Goal: Information Seeking & Learning: Learn about a topic

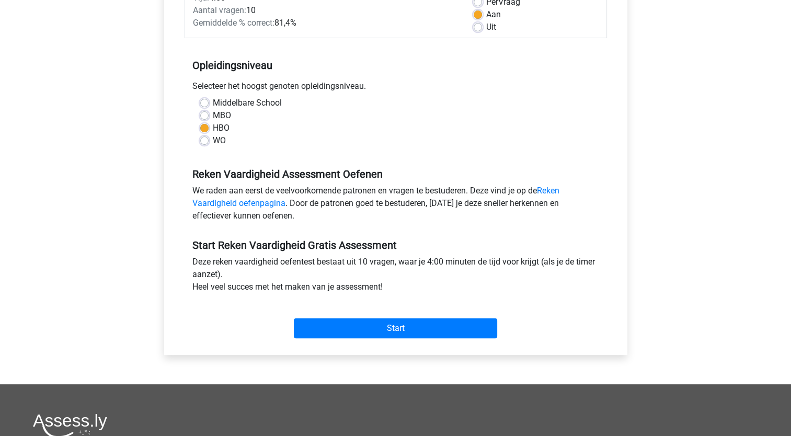
scroll to position [167, 0]
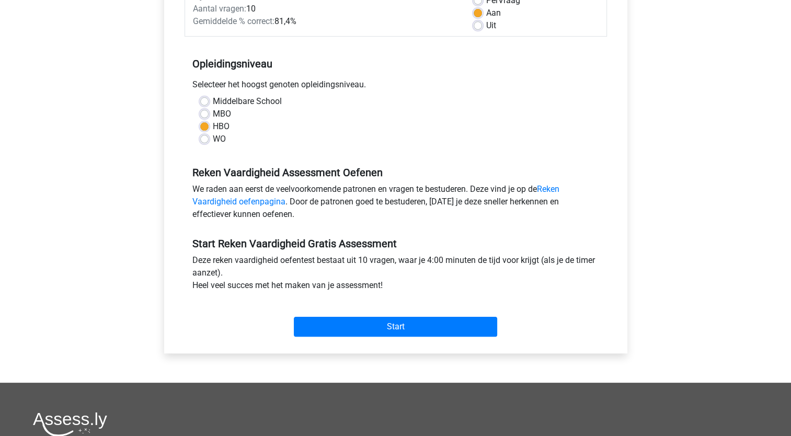
click at [213, 114] on label "MBO" at bounding box center [222, 114] width 18 height 13
click at [207, 114] on input "MBO" at bounding box center [204, 113] width 8 height 10
radio input "true"
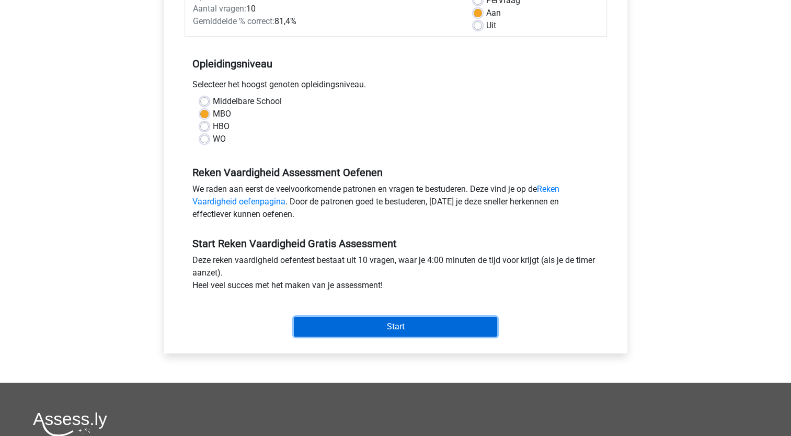
click at [357, 327] on input "Start" at bounding box center [395, 327] width 203 height 20
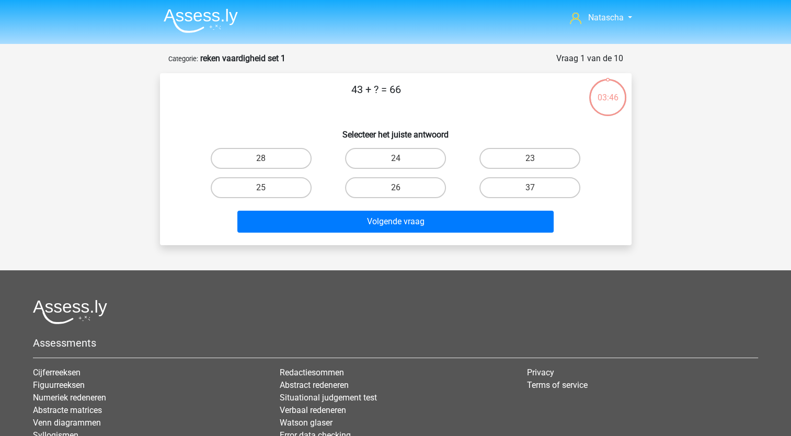
click at [493, 142] on div "43 + ? = 66 Selecteer het juiste antwoord 28 24 23 25" at bounding box center [395, 159] width 463 height 155
click at [495, 156] on label "23" at bounding box center [529, 158] width 101 height 21
click at [530, 158] on input "23" at bounding box center [533, 161] width 7 height 7
radio input "true"
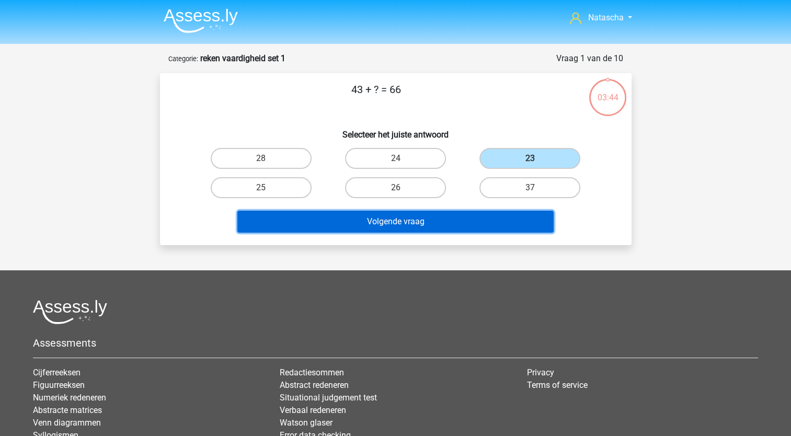
click at [378, 216] on button "Volgende vraag" at bounding box center [395, 222] width 316 height 22
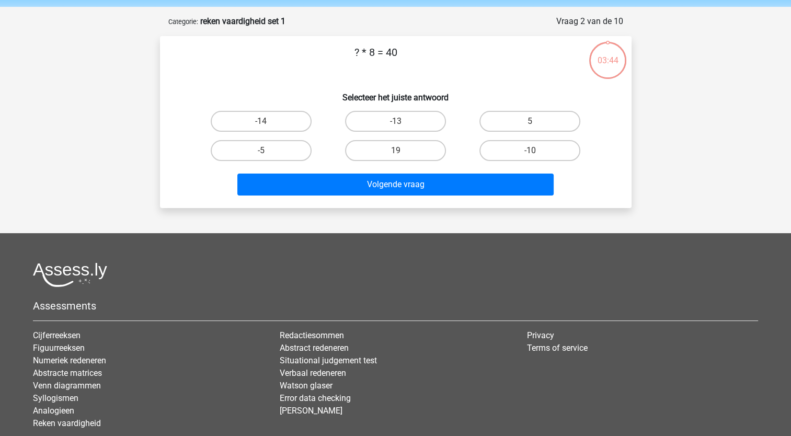
scroll to position [52, 0]
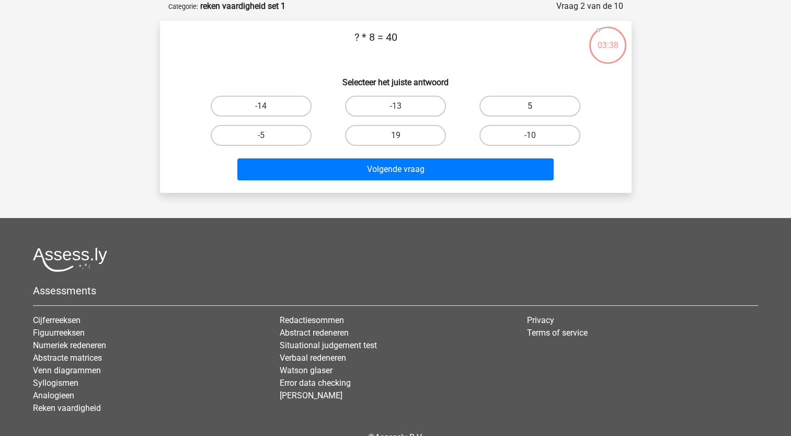
click at [522, 107] on label "5" at bounding box center [529, 106] width 101 height 21
click at [530, 107] on input "5" at bounding box center [533, 109] width 7 height 7
radio input "true"
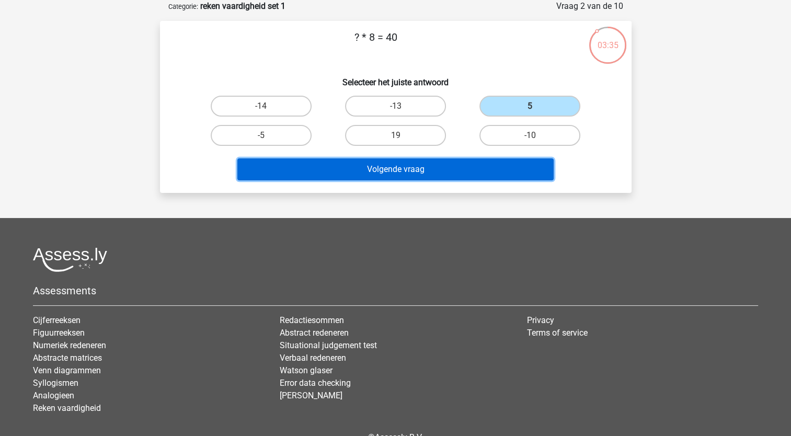
click at [416, 167] on button "Volgende vraag" at bounding box center [395, 169] width 316 height 22
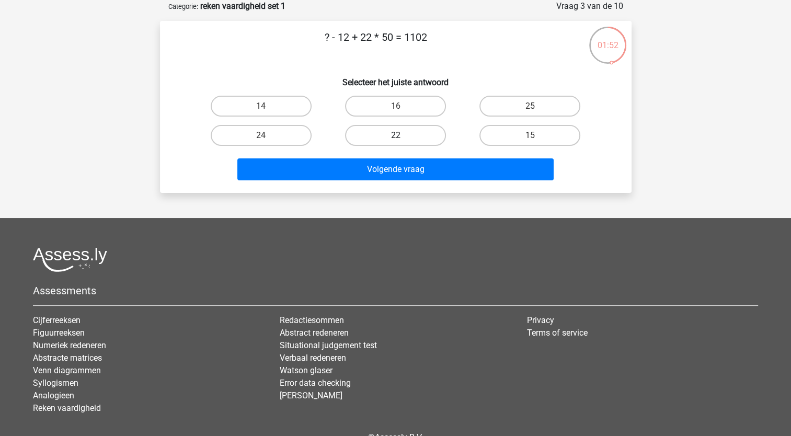
click at [413, 131] on label "22" at bounding box center [395, 135] width 101 height 21
click at [402, 135] on input "22" at bounding box center [398, 138] width 7 height 7
radio input "true"
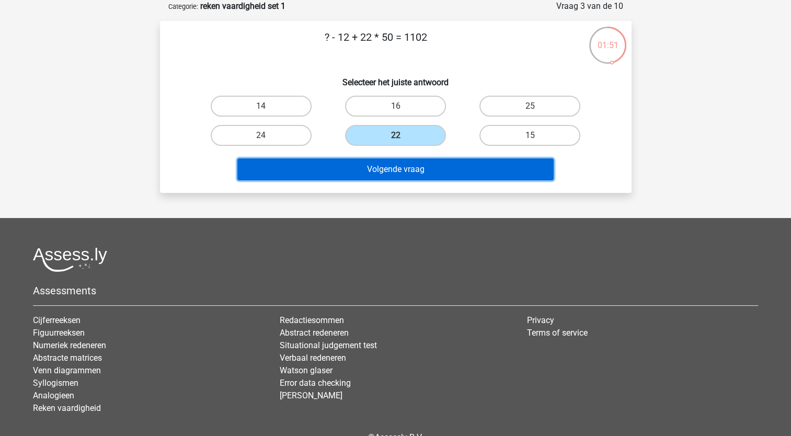
click at [406, 168] on button "Volgende vraag" at bounding box center [395, 169] width 316 height 22
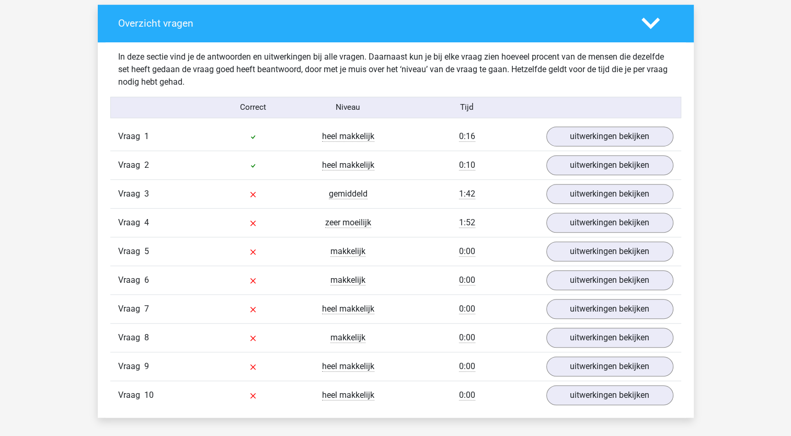
scroll to position [619, 0]
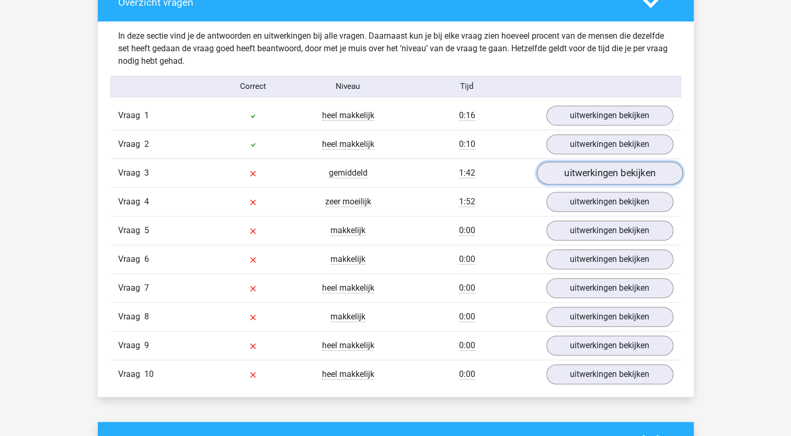
click at [581, 172] on link "uitwerkingen bekijken" at bounding box center [609, 172] width 146 height 23
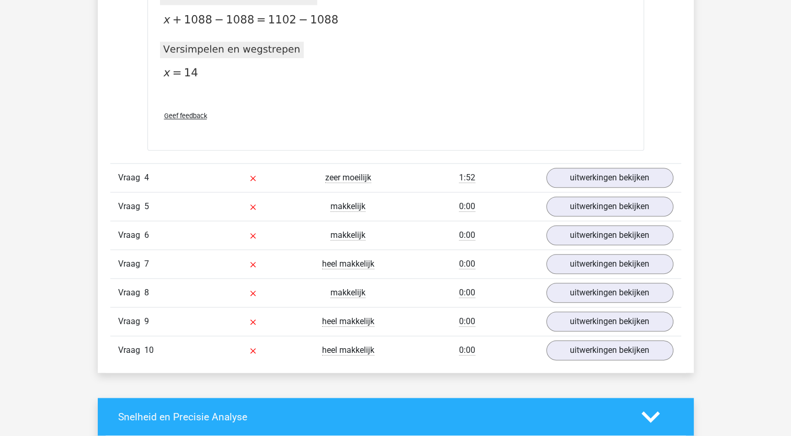
scroll to position [1112, 0]
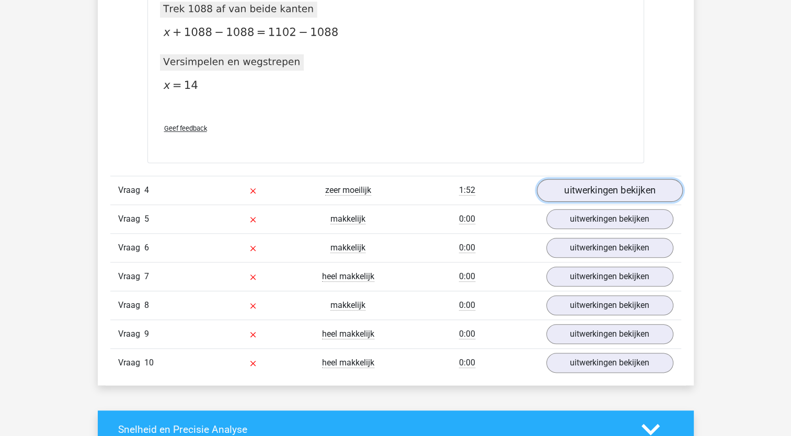
click at [595, 195] on link "uitwerkingen bekijken" at bounding box center [609, 190] width 146 height 23
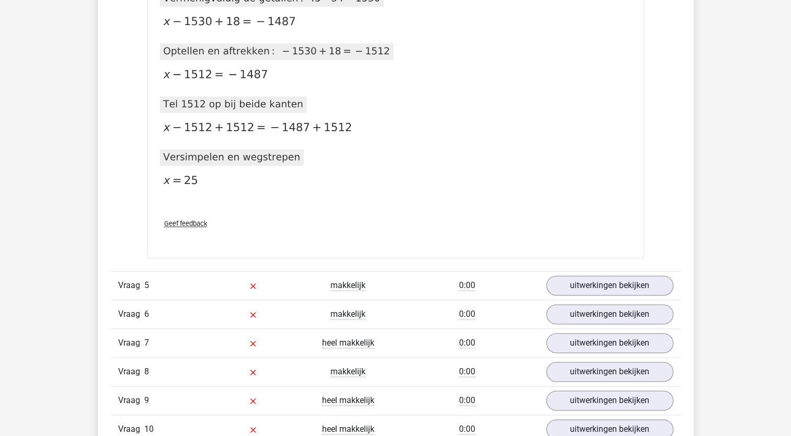
scroll to position [1560, 0]
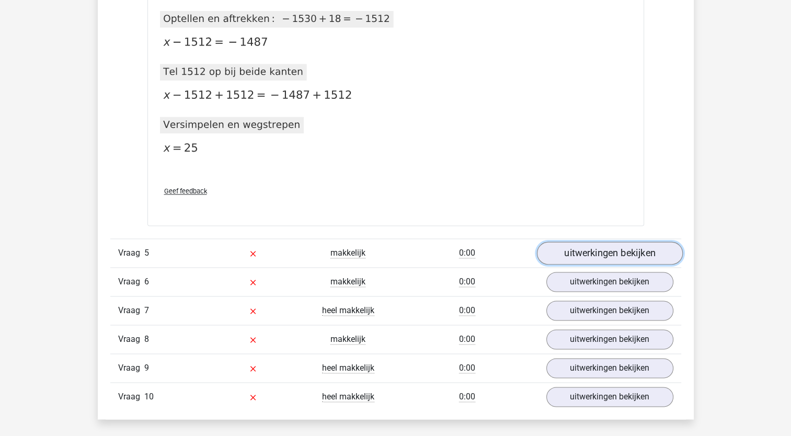
click at [608, 247] on link "uitwerkingen bekijken" at bounding box center [609, 252] width 146 height 23
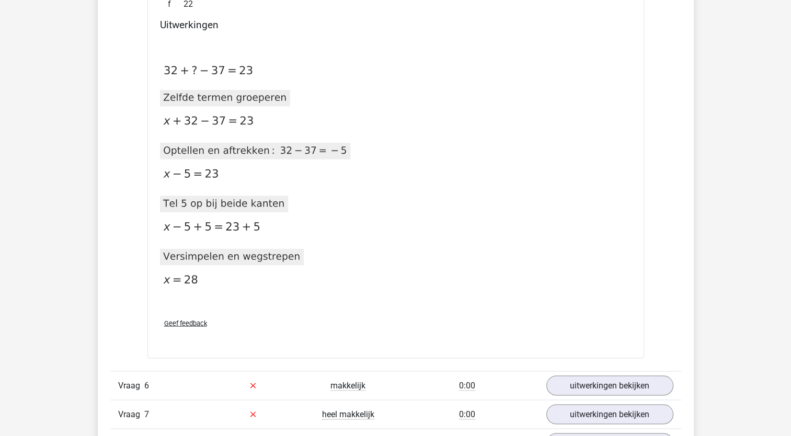
scroll to position [1943, 0]
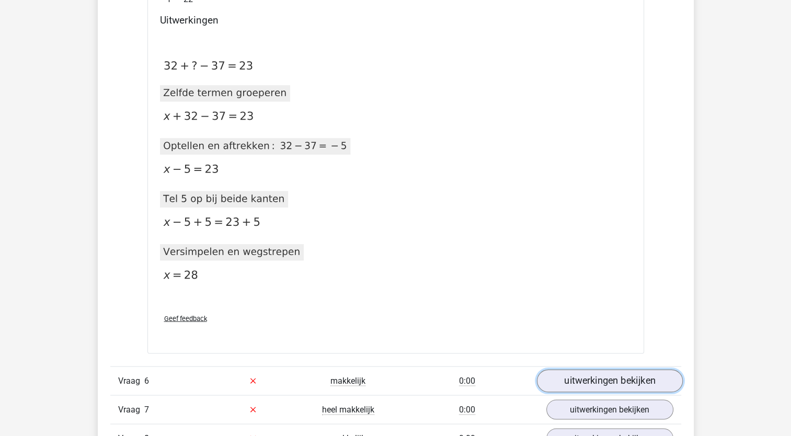
click at [609, 378] on link "uitwerkingen bekijken" at bounding box center [609, 380] width 146 height 23
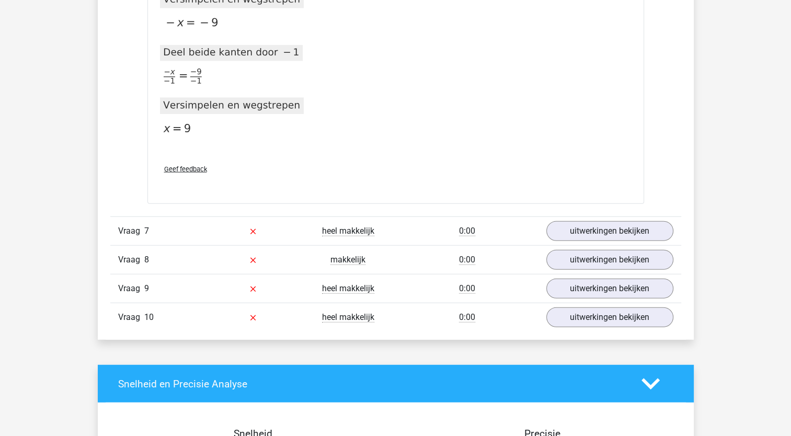
scroll to position [2718, 0]
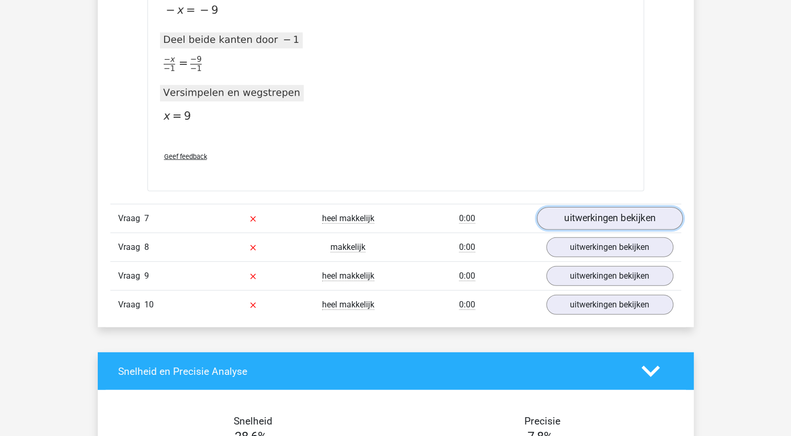
click at [584, 216] on link "uitwerkingen bekijken" at bounding box center [609, 218] width 146 height 23
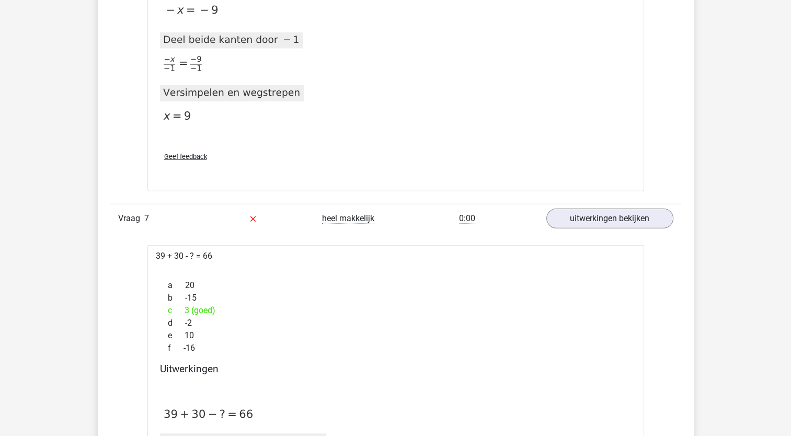
drag, startPoint x: 178, startPoint y: 256, endPoint x: 512, endPoint y: 349, distance: 346.8
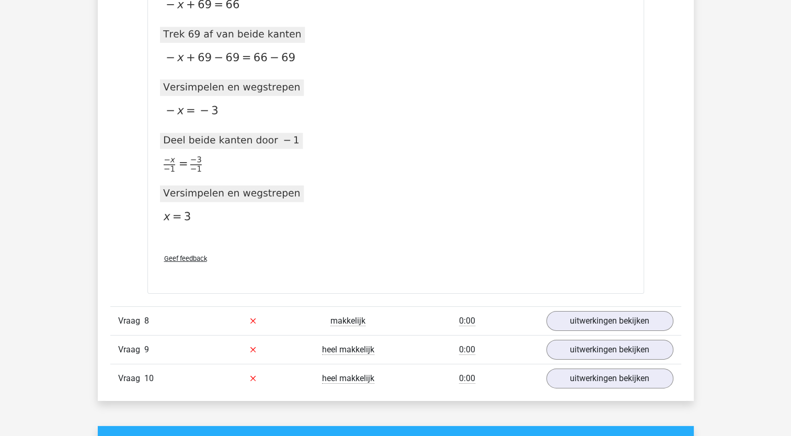
scroll to position [3205, 0]
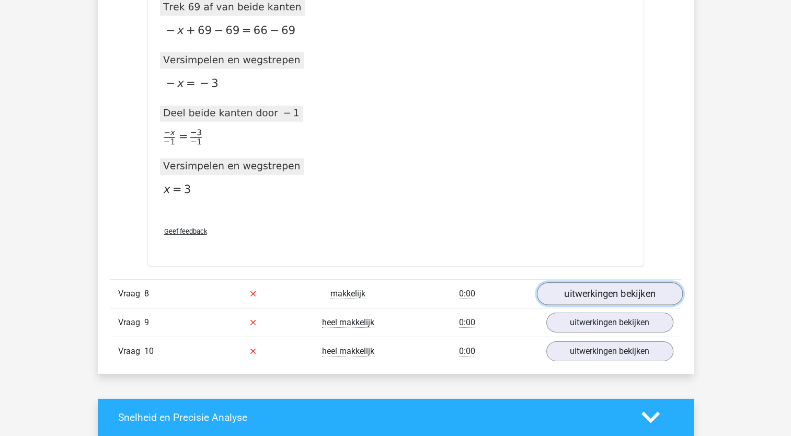
click at [590, 295] on link "uitwerkingen bekijken" at bounding box center [609, 293] width 146 height 23
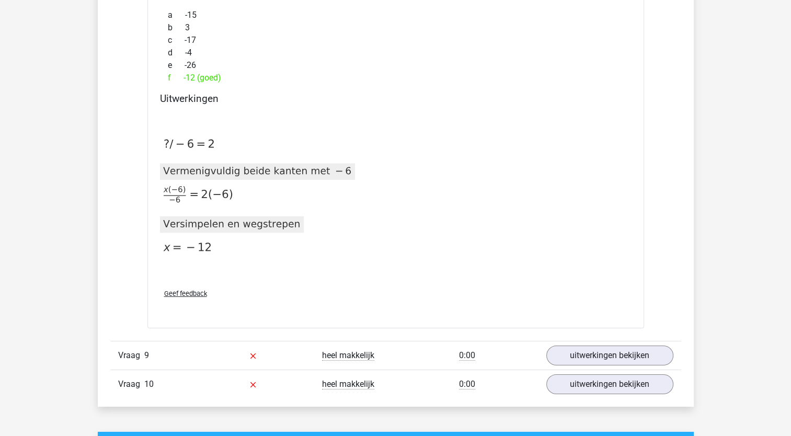
scroll to position [3554, 0]
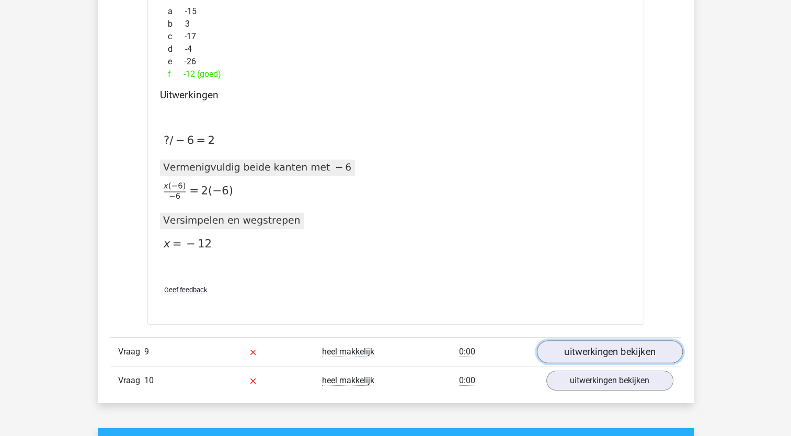
click at [604, 342] on link "uitwerkingen bekijken" at bounding box center [609, 351] width 146 height 23
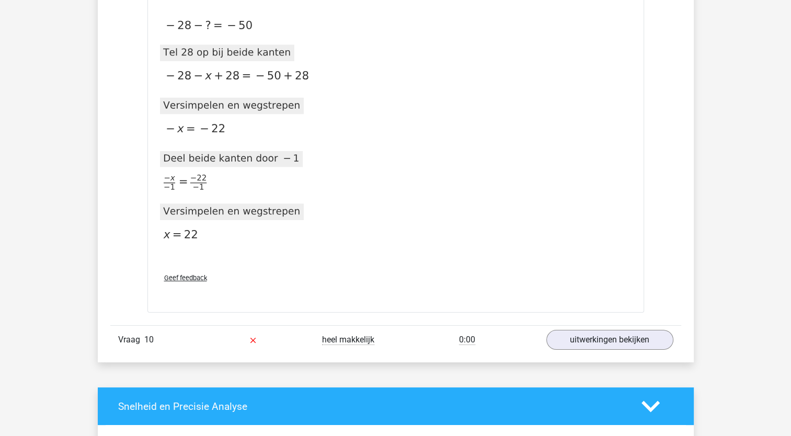
scroll to position [4076, 0]
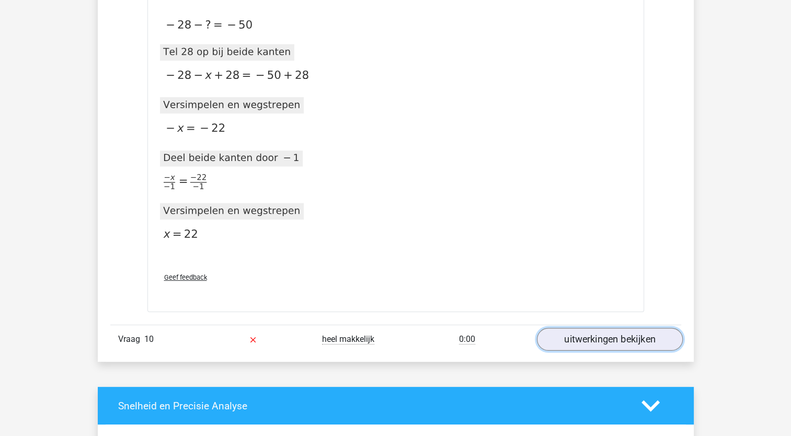
click at [584, 339] on link "uitwerkingen bekijken" at bounding box center [609, 339] width 146 height 23
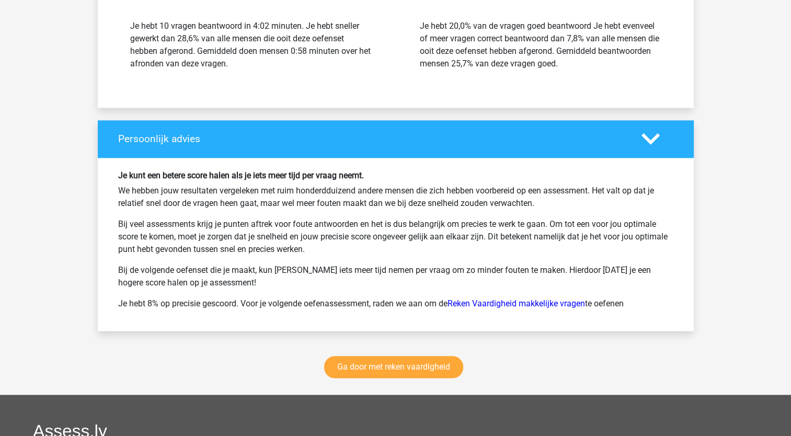
scroll to position [5115, 0]
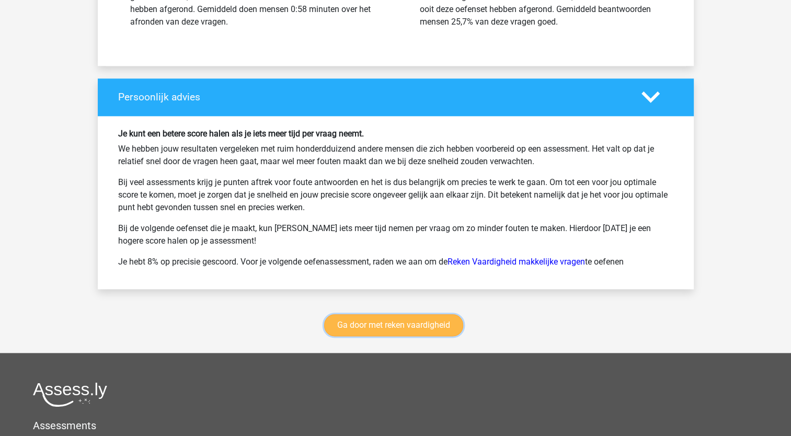
click at [382, 321] on link "Ga door met reken vaardigheid" at bounding box center [393, 325] width 139 height 22
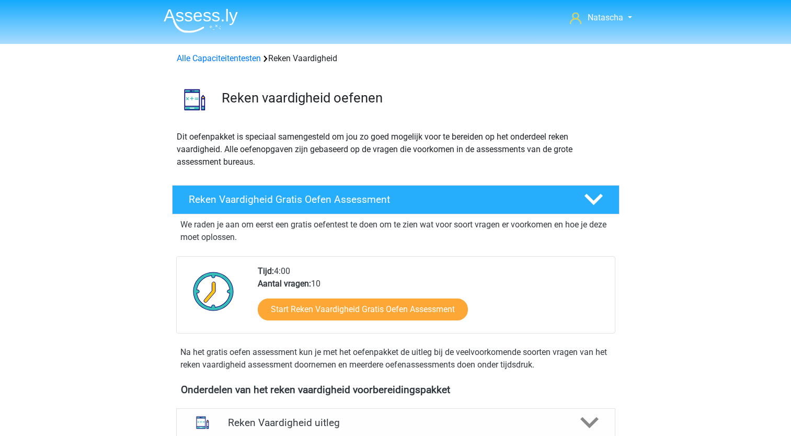
scroll to position [441, 0]
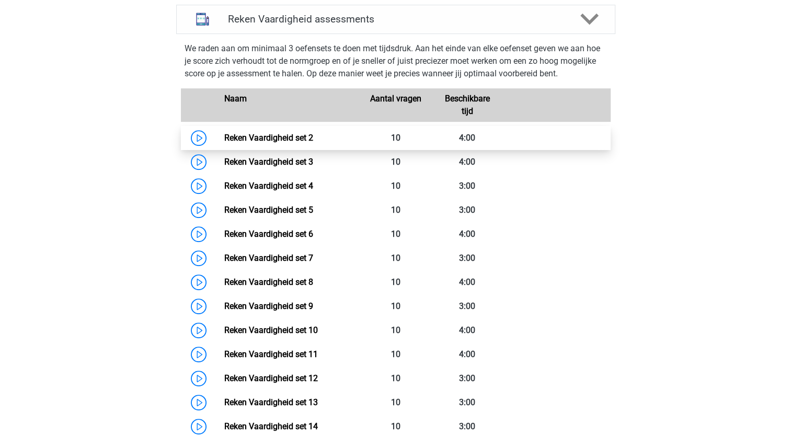
click at [268, 133] on link "Reken Vaardigheid set 2" at bounding box center [268, 138] width 89 height 10
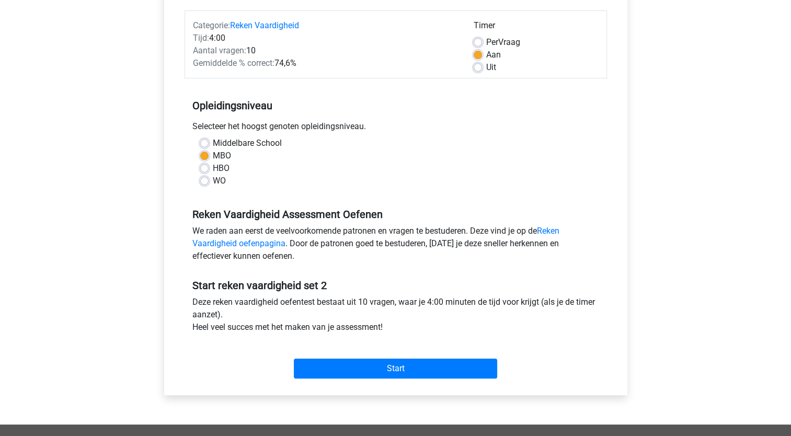
scroll to position [188, 0]
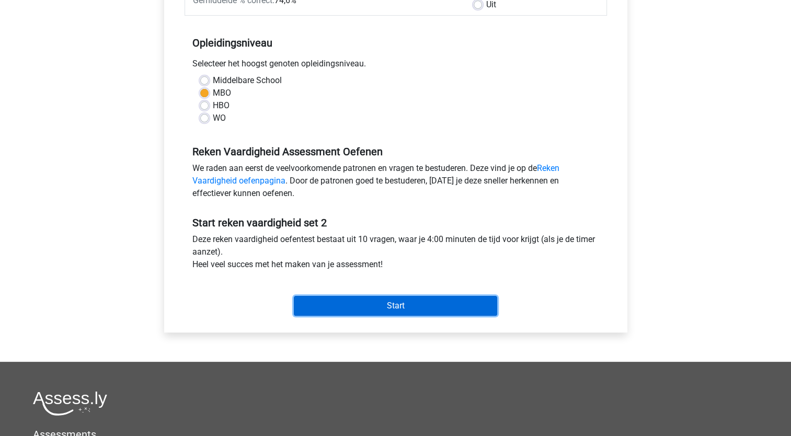
click at [370, 304] on input "Start" at bounding box center [395, 306] width 203 height 20
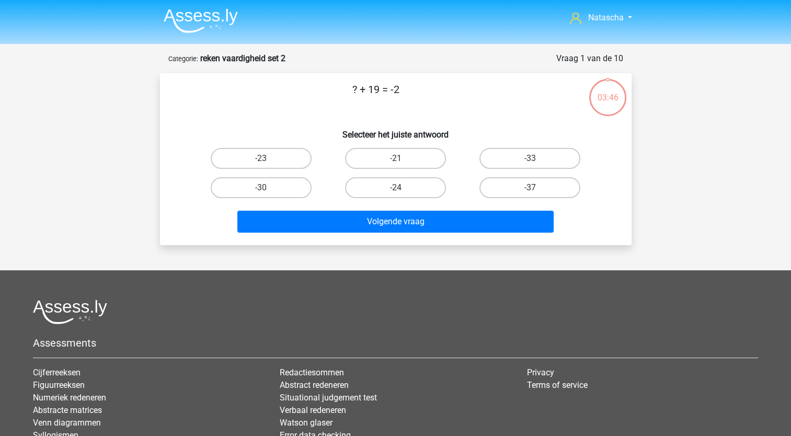
click at [401, 160] on input "-21" at bounding box center [398, 161] width 7 height 7
radio input "true"
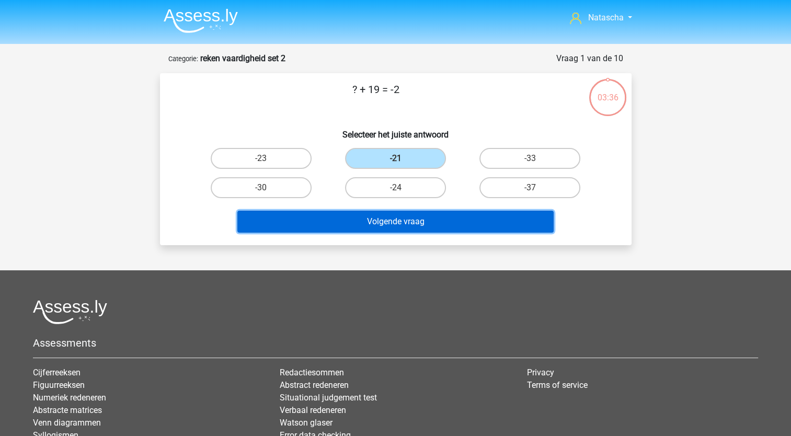
click at [359, 226] on button "Volgende vraag" at bounding box center [395, 222] width 316 height 22
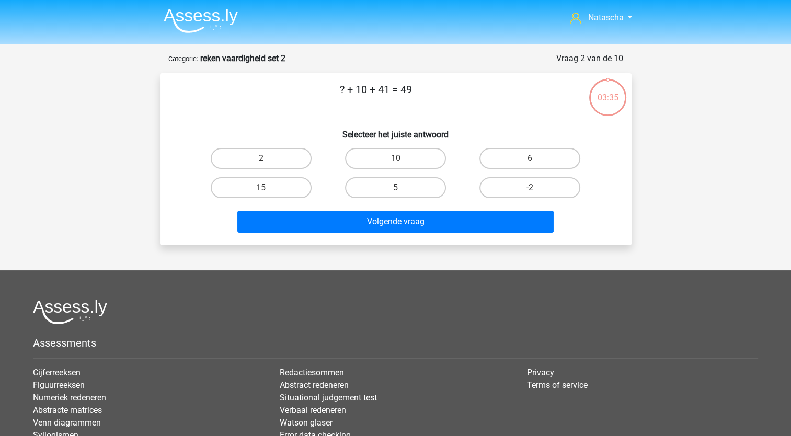
scroll to position [52, 0]
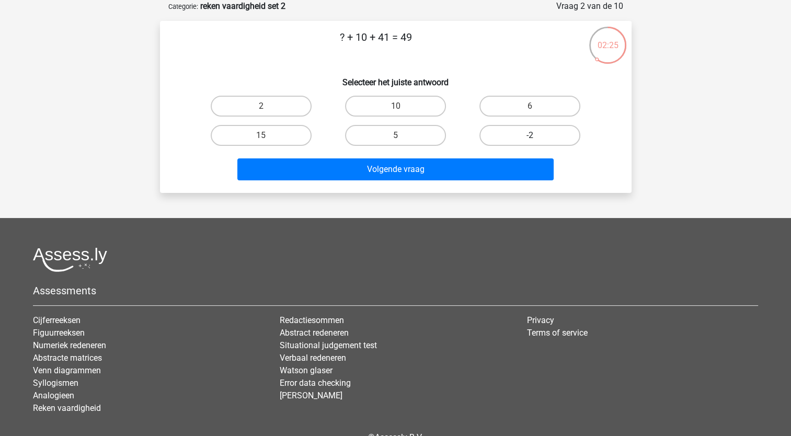
click at [518, 140] on label "-2" at bounding box center [529, 135] width 101 height 21
click at [530, 140] on input "-2" at bounding box center [533, 138] width 7 height 7
radio input "true"
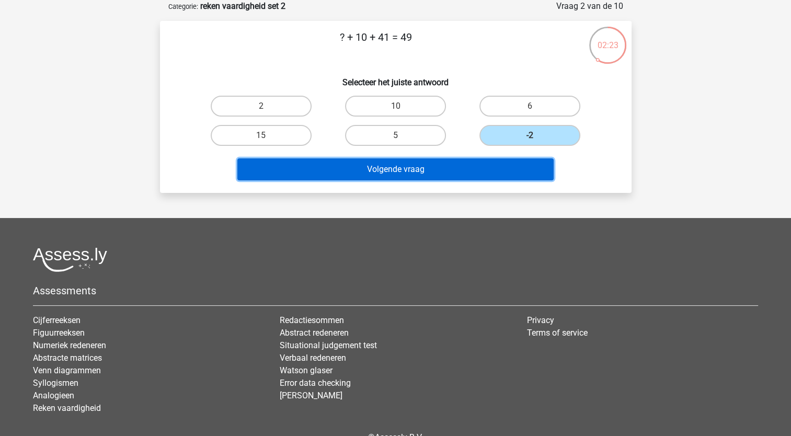
click at [424, 165] on button "Volgende vraag" at bounding box center [395, 169] width 316 height 22
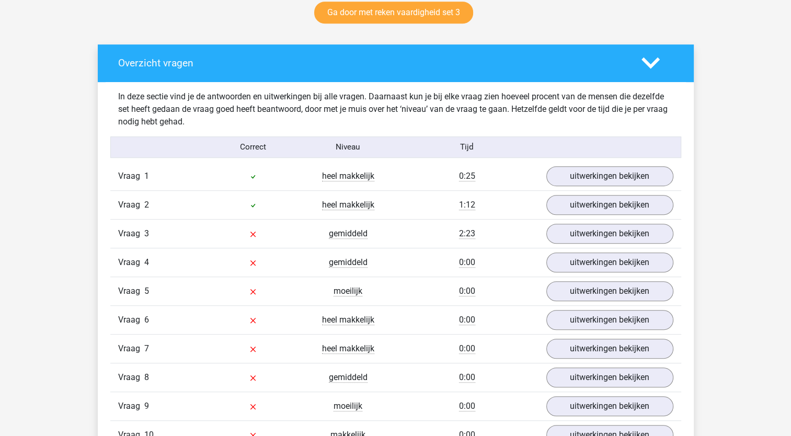
scroll to position [577, 0]
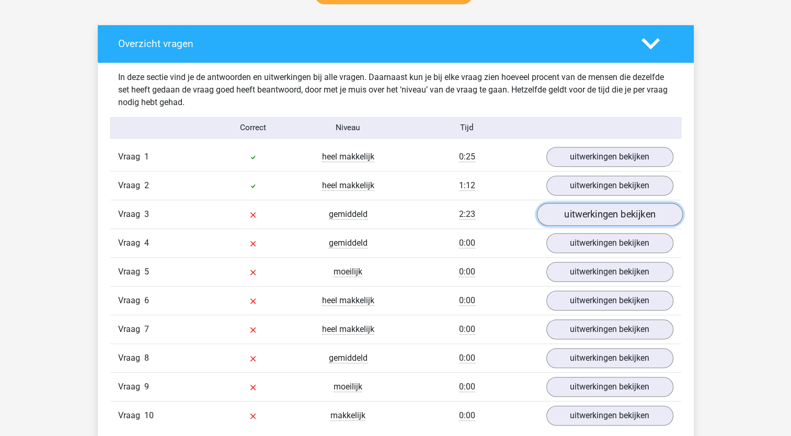
click at [620, 212] on link "uitwerkingen bekijken" at bounding box center [609, 214] width 146 height 23
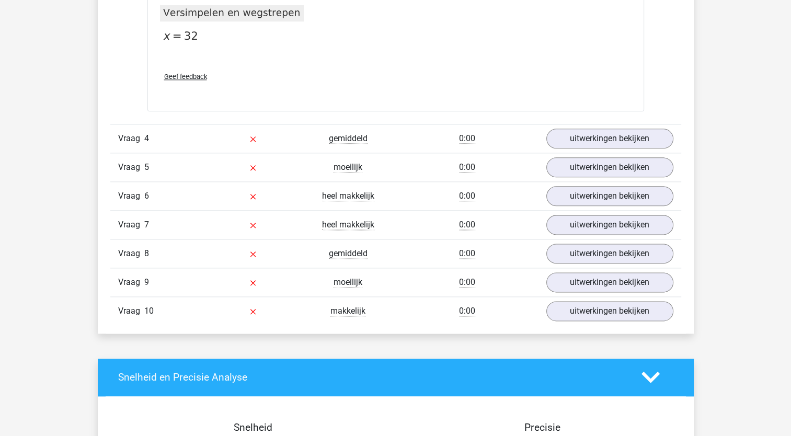
scroll to position [1256, 0]
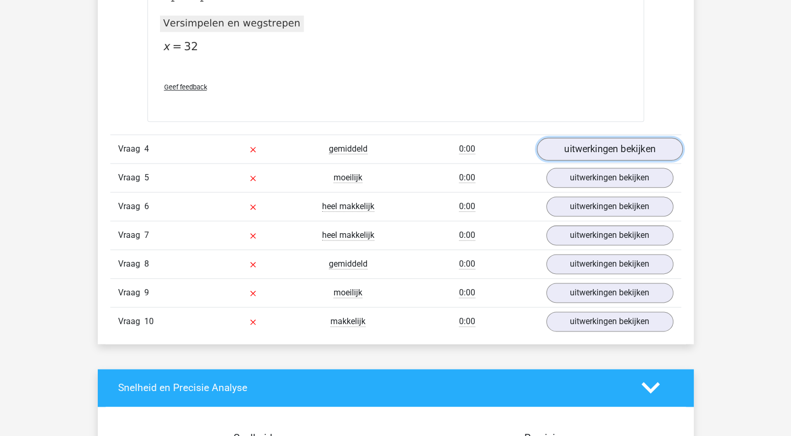
click at [577, 149] on link "uitwerkingen bekijken" at bounding box center [609, 148] width 146 height 23
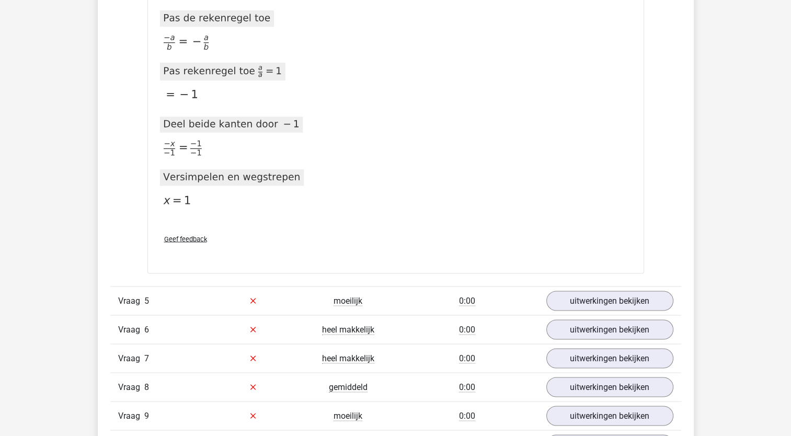
scroll to position [1838, 0]
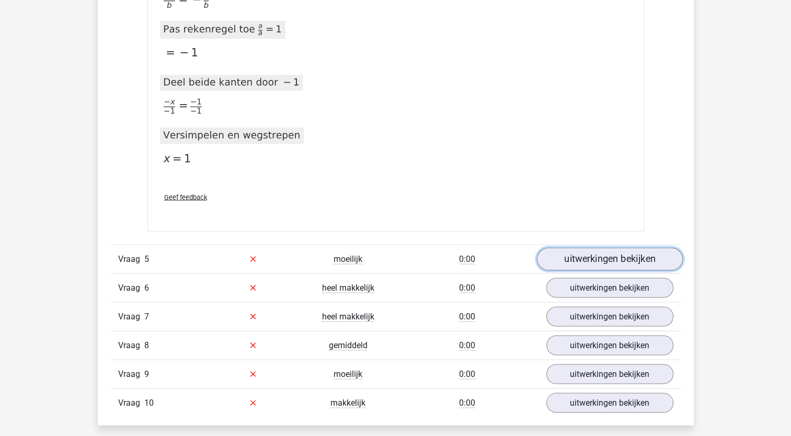
click at [578, 253] on link "uitwerkingen bekijken" at bounding box center [609, 258] width 146 height 23
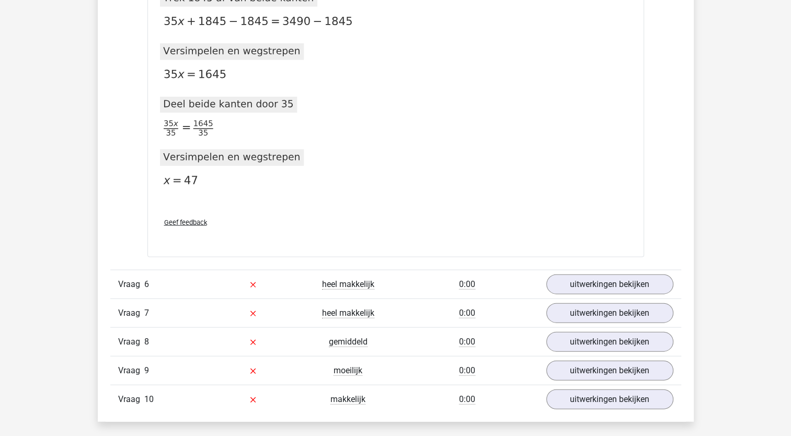
scroll to position [2377, 0]
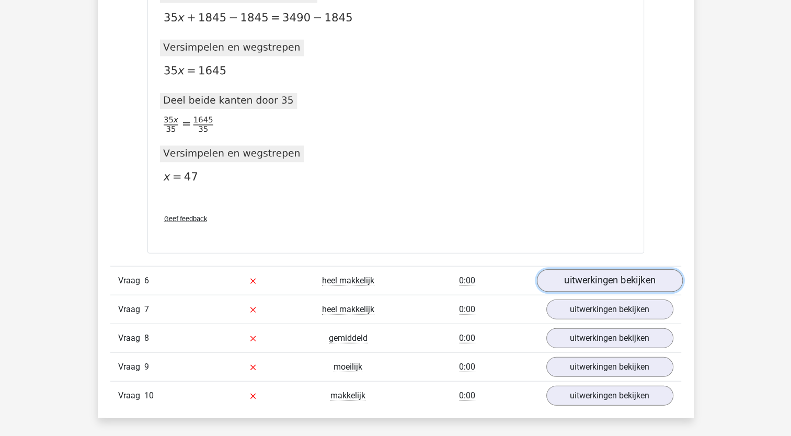
click at [617, 271] on link "uitwerkingen bekijken" at bounding box center [609, 280] width 146 height 23
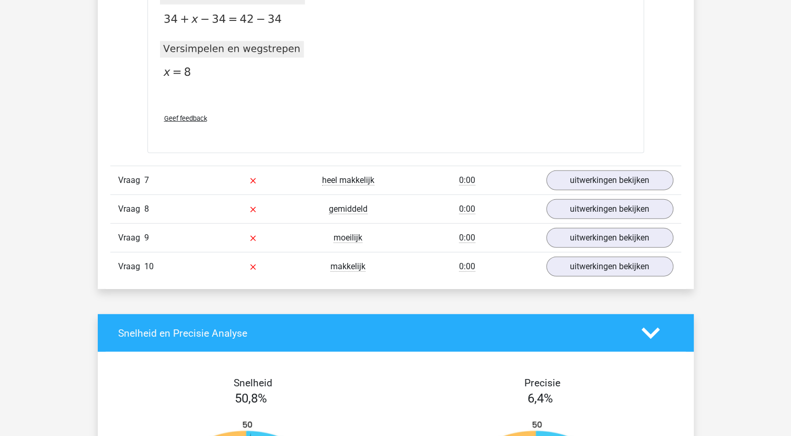
scroll to position [2877, 0]
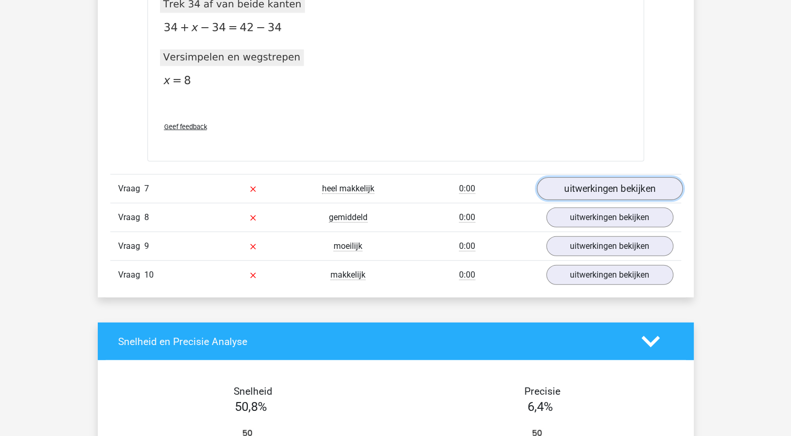
click at [607, 177] on link "uitwerkingen bekijken" at bounding box center [609, 188] width 146 height 23
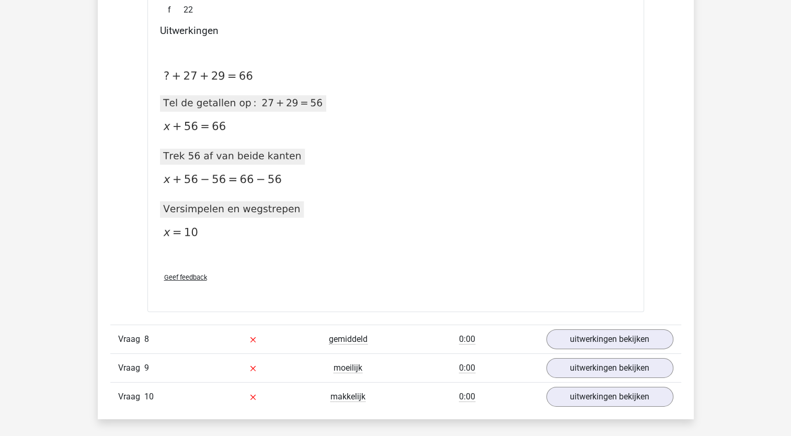
scroll to position [3211, 0]
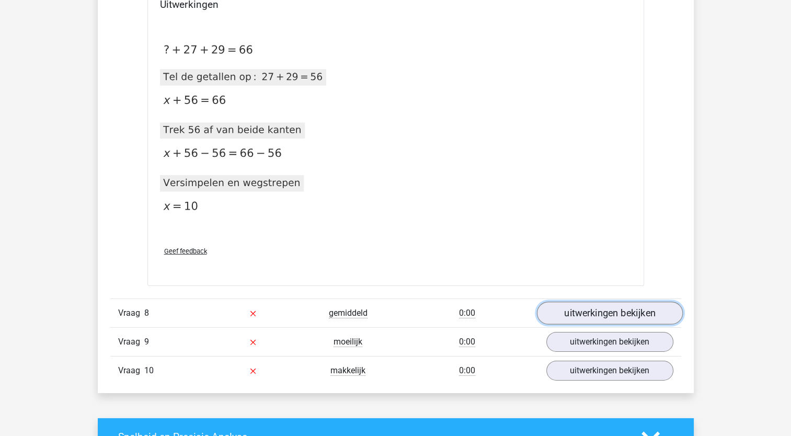
click at [586, 317] on link "uitwerkingen bekijken" at bounding box center [609, 313] width 146 height 23
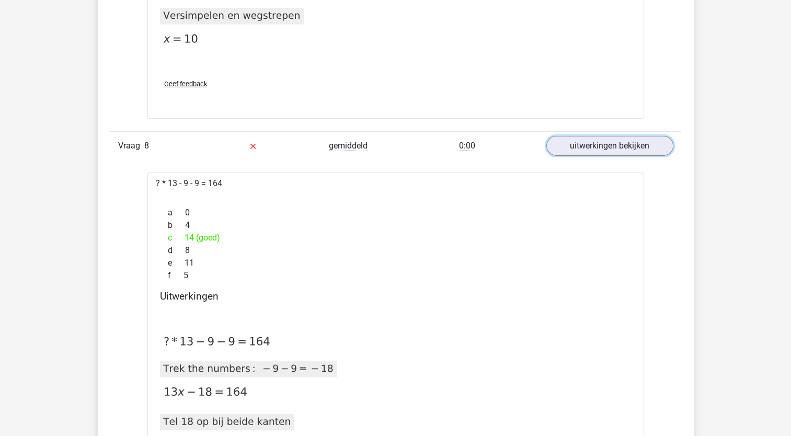
scroll to position [3399, 0]
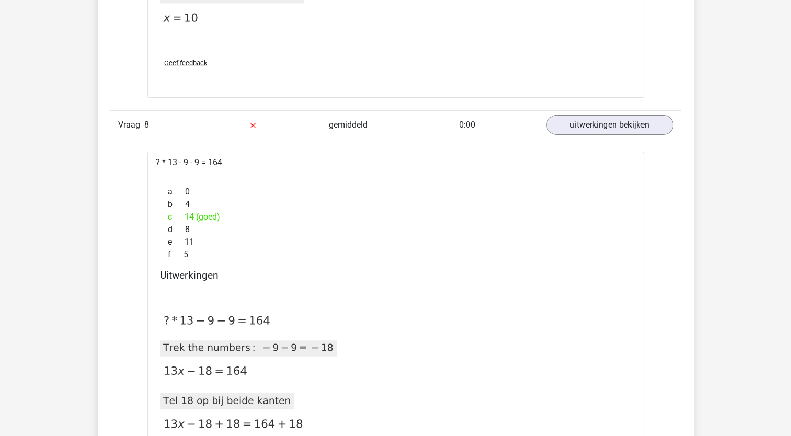
drag, startPoint x: 220, startPoint y: 342, endPoint x: 194, endPoint y: 369, distance: 37.0
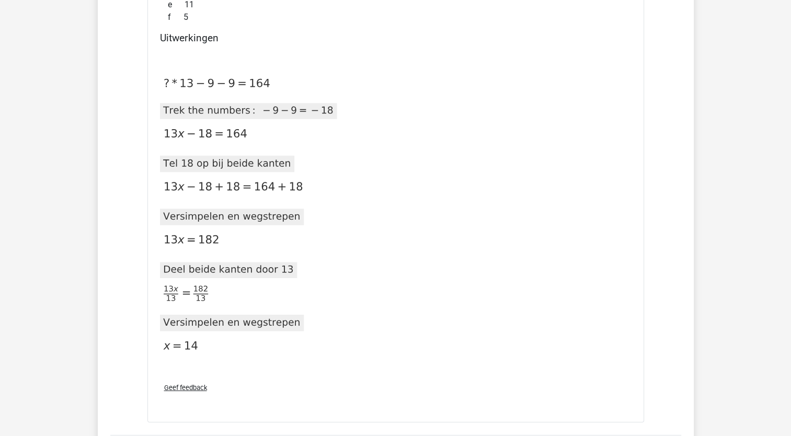
scroll to position [3657, 0]
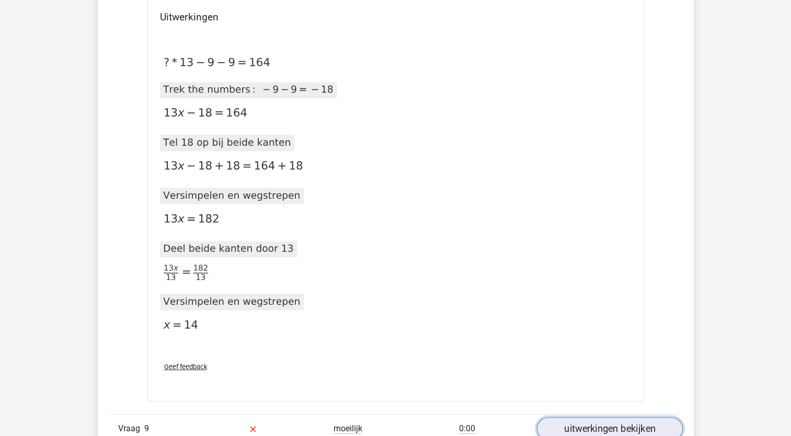
click at [629, 420] on link "uitwerkingen bekijken" at bounding box center [609, 428] width 146 height 23
click at [619, 431] on link "uitwerkingen bekijken" at bounding box center [609, 428] width 146 height 23
click at [614, 428] on link "uitwerkingen bekijken" at bounding box center [609, 428] width 146 height 23
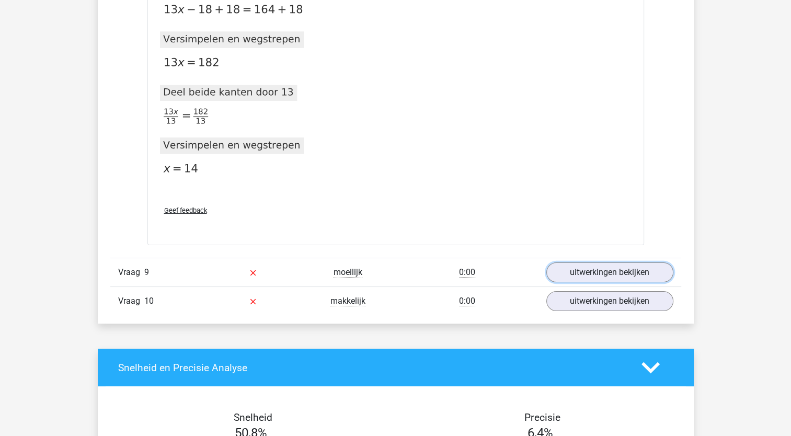
scroll to position [3809, 0]
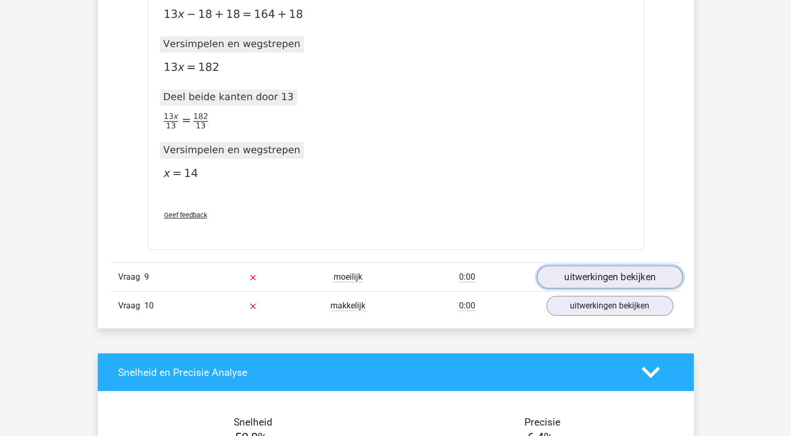
click at [573, 270] on link "uitwerkingen bekijken" at bounding box center [609, 276] width 146 height 23
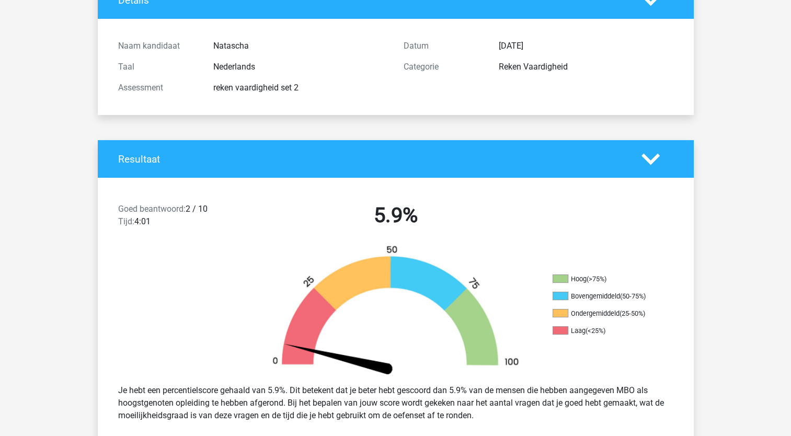
scroll to position [0, 0]
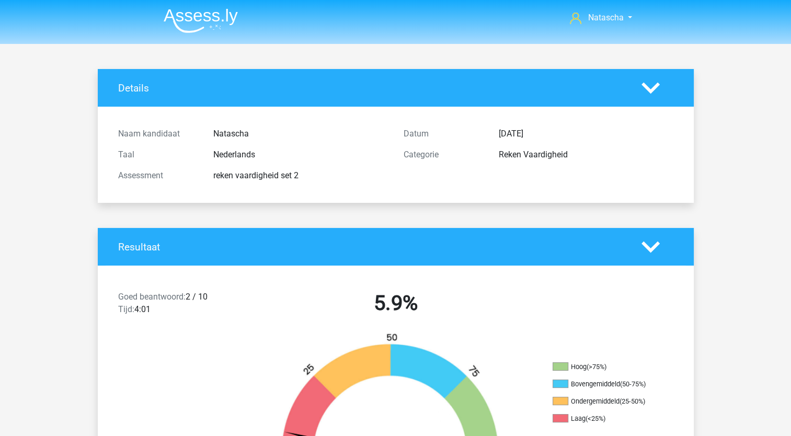
click at [222, 17] on img at bounding box center [201, 20] width 74 height 25
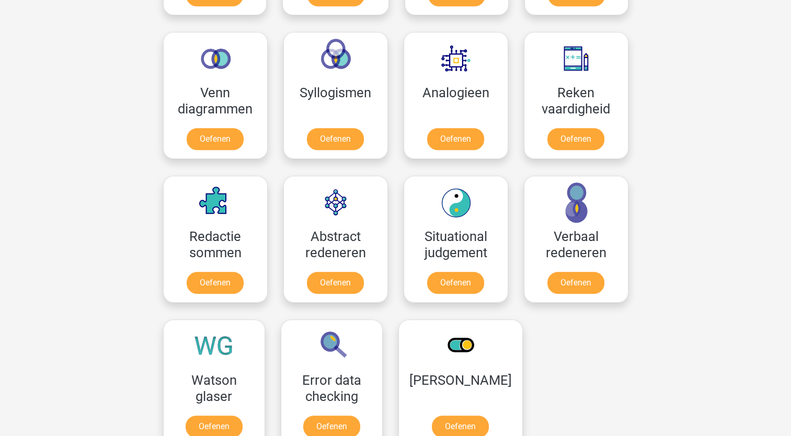
scroll to position [600, 0]
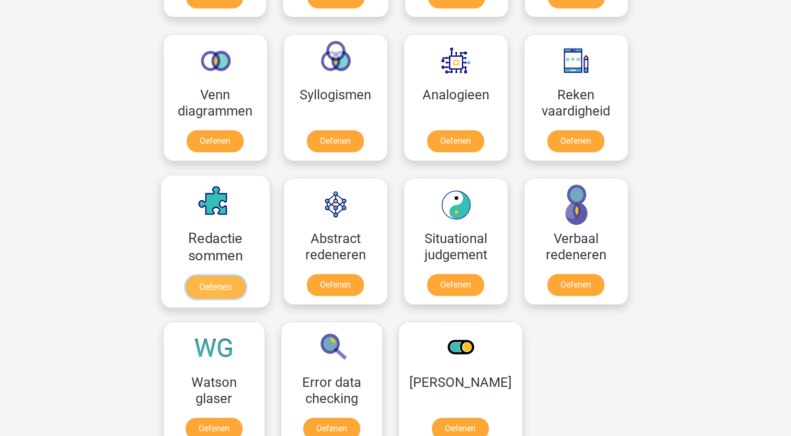
click at [212, 290] on link "Oefenen" at bounding box center [215, 286] width 60 height 23
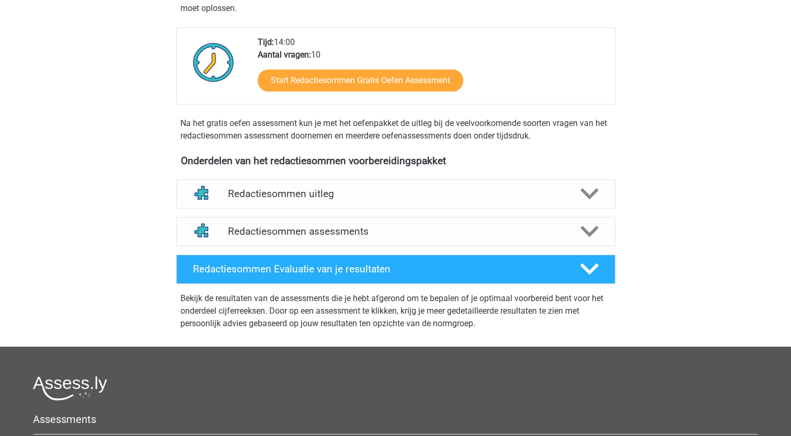
scroll to position [224, 0]
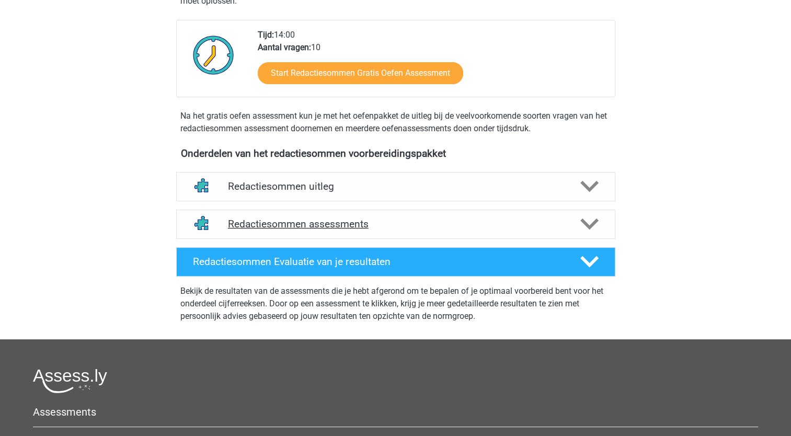
click at [590, 230] on polygon at bounding box center [589, 223] width 18 height 11
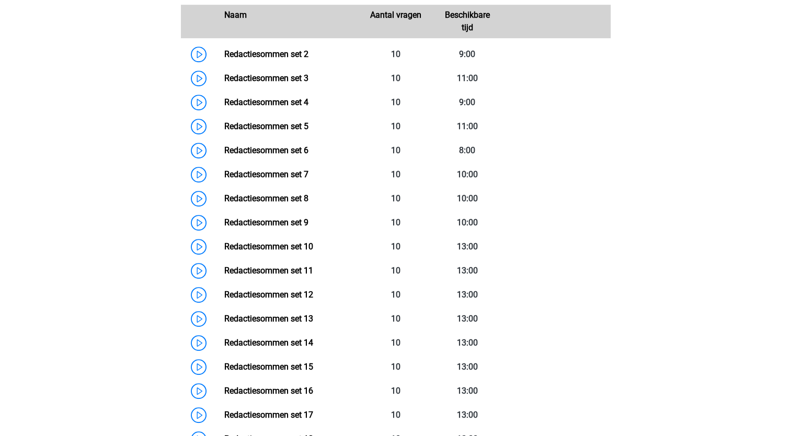
scroll to position [514, 0]
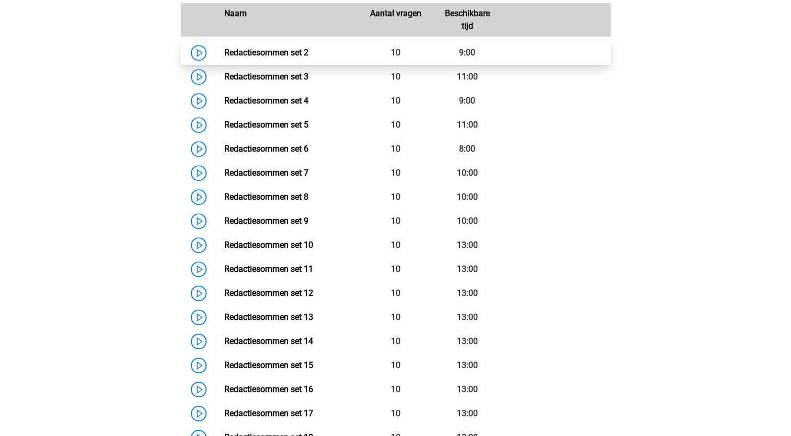
click at [246, 57] on link "Redactiesommen set 2" at bounding box center [266, 53] width 84 height 10
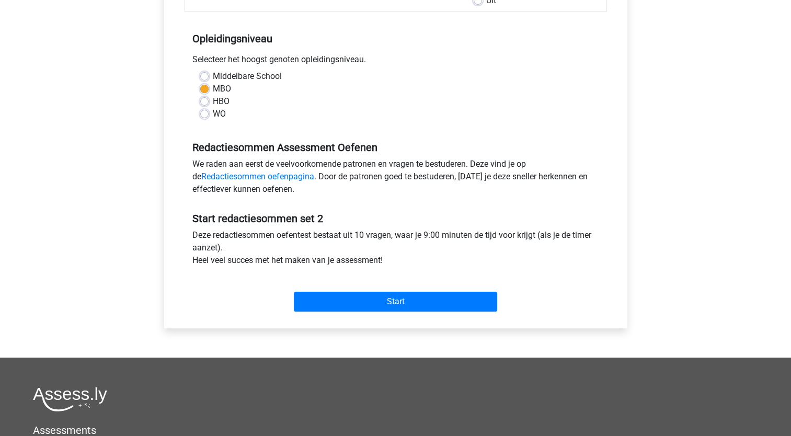
scroll to position [247, 0]
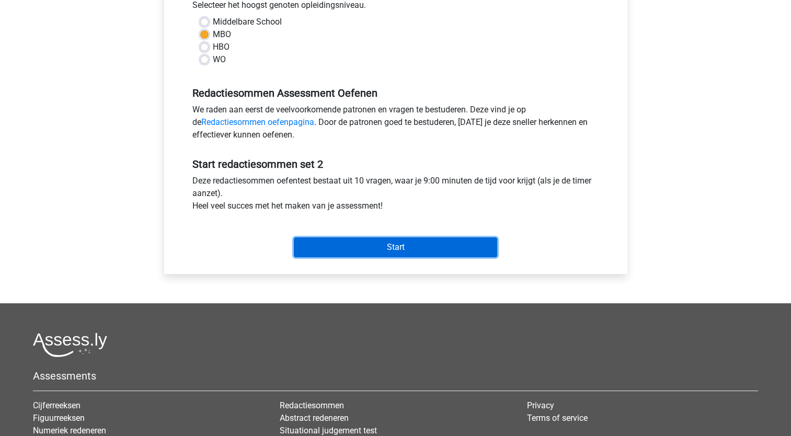
click at [407, 249] on input "Start" at bounding box center [395, 247] width 203 height 20
click at [408, 240] on input "Start" at bounding box center [395, 247] width 203 height 20
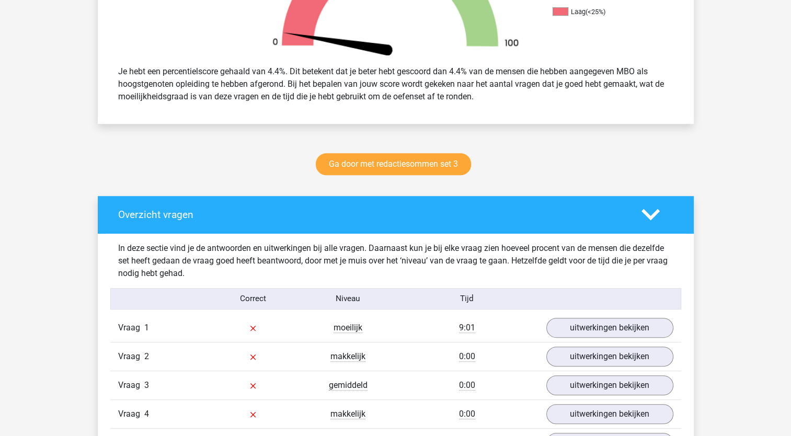
scroll to position [405, 0]
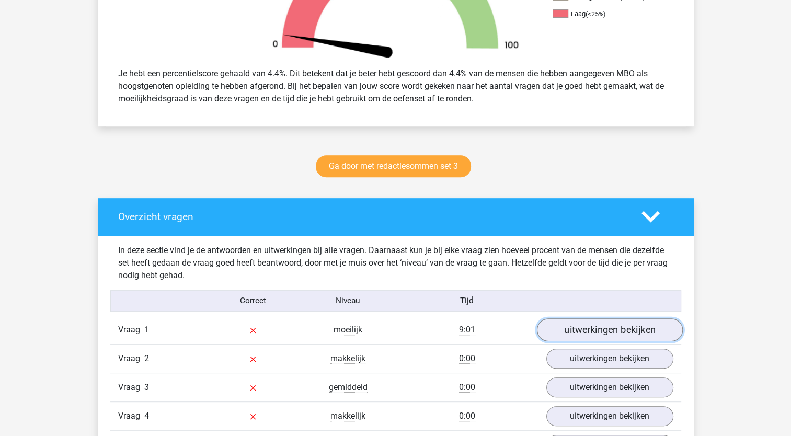
click at [598, 332] on link "uitwerkingen bekijken" at bounding box center [609, 329] width 146 height 23
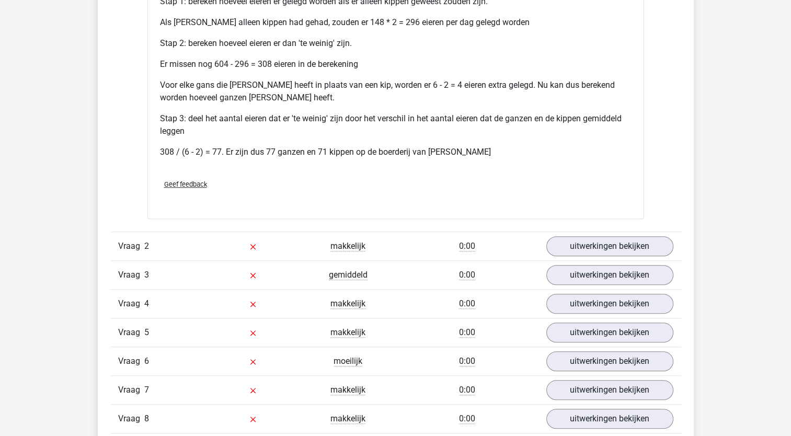
scroll to position [923, 0]
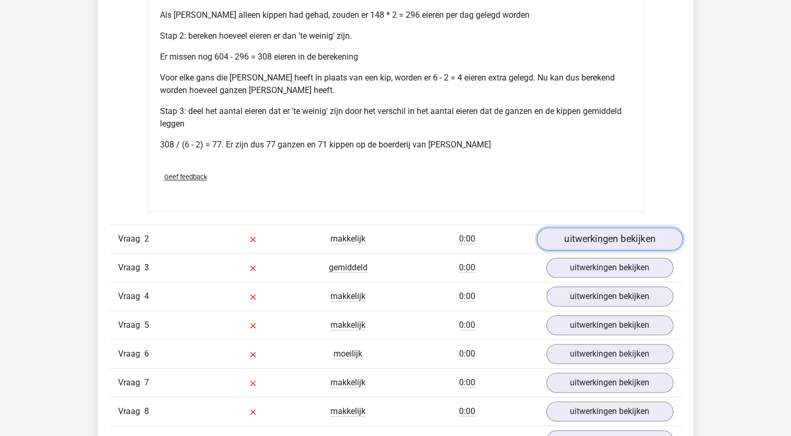
click at [625, 244] on link "uitwerkingen bekijken" at bounding box center [609, 238] width 146 height 23
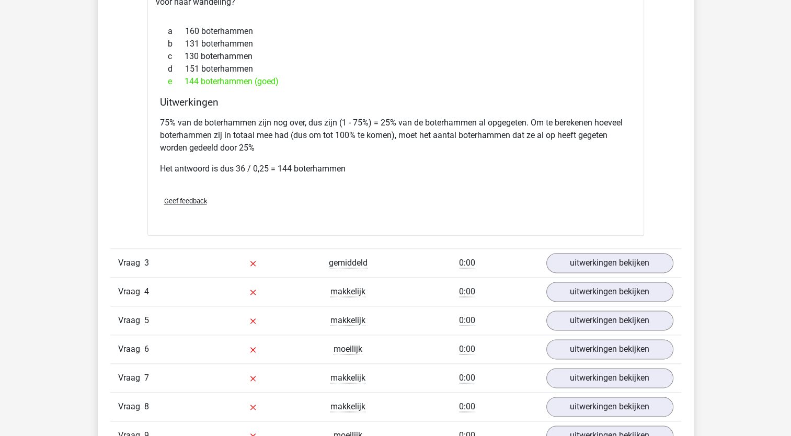
scroll to position [1226, 0]
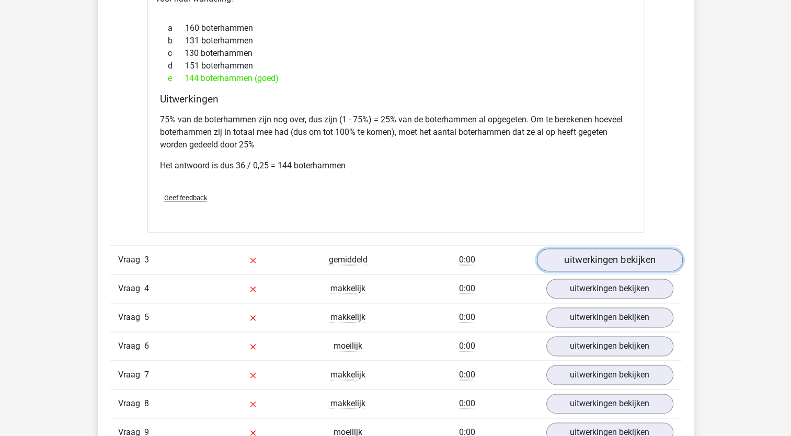
click at [611, 249] on link "uitwerkingen bekijken" at bounding box center [609, 260] width 146 height 23
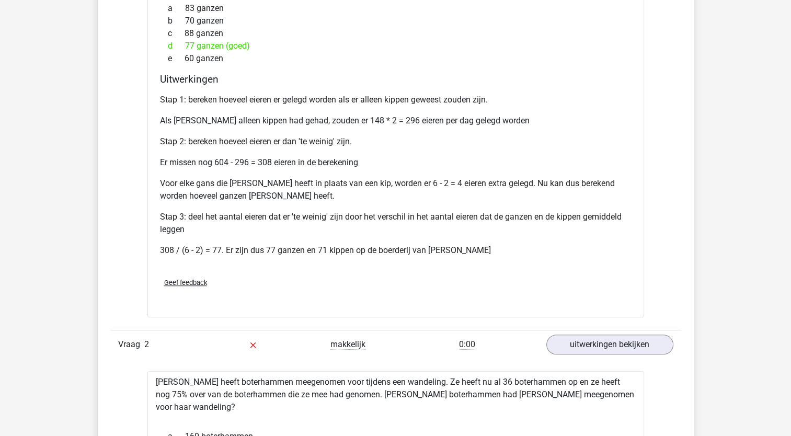
scroll to position [0, 0]
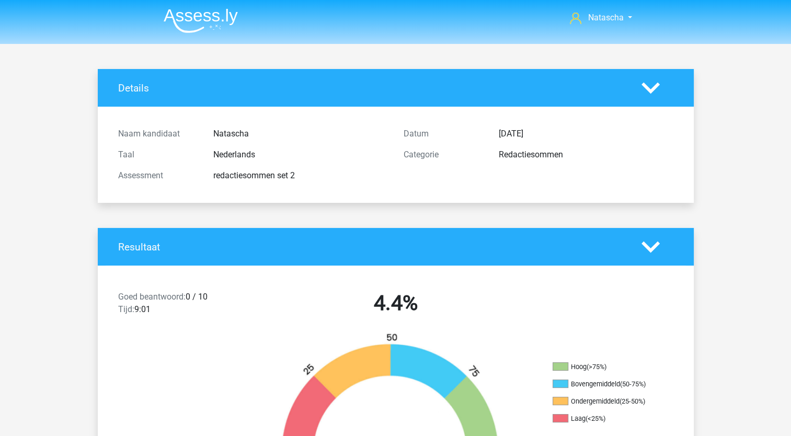
click at [167, 16] on img at bounding box center [201, 20] width 74 height 25
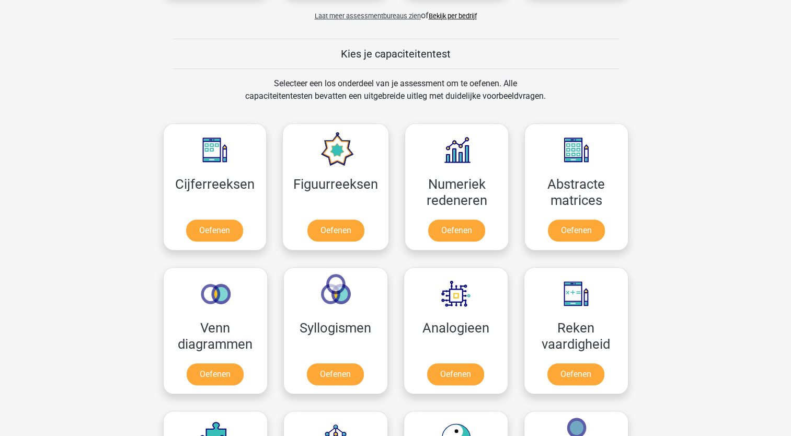
scroll to position [368, 0]
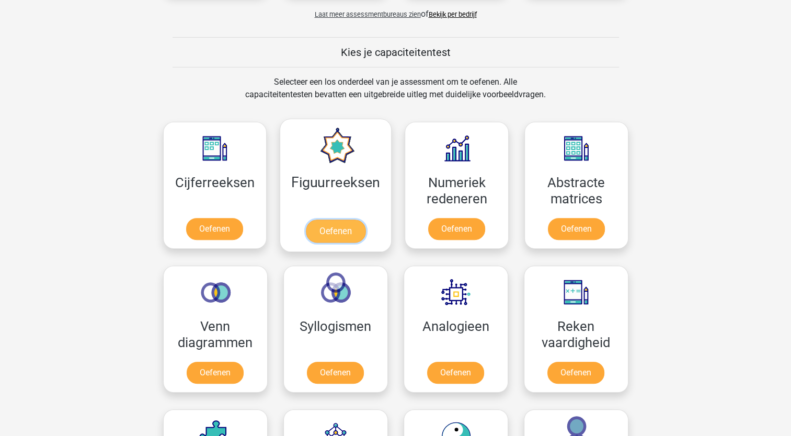
click at [344, 239] on link "Oefenen" at bounding box center [336, 231] width 60 height 23
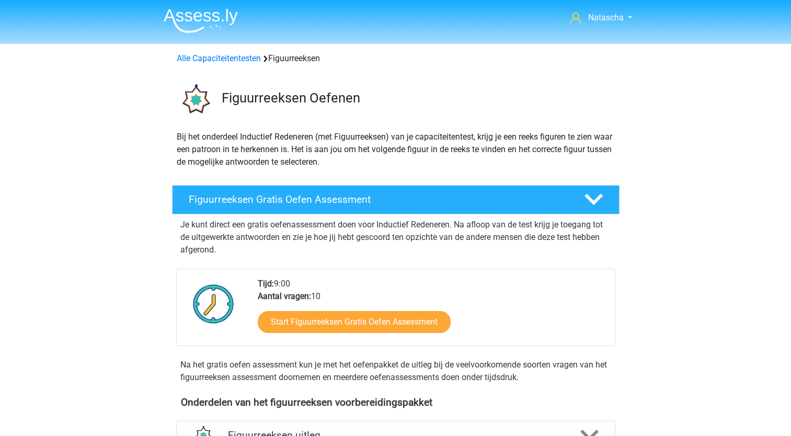
click at [168, 58] on div "Alle Capaciteitentesten Figuurreeksen" at bounding box center [395, 56] width 496 height 17
click at [176, 41] on header "Natascha [EMAIL_ADDRESS][DOMAIN_NAME] Nederlands English" at bounding box center [395, 22] width 791 height 44
click at [199, 7] on li at bounding box center [196, 18] width 83 height 29
click at [192, 14] on img at bounding box center [201, 20] width 74 height 25
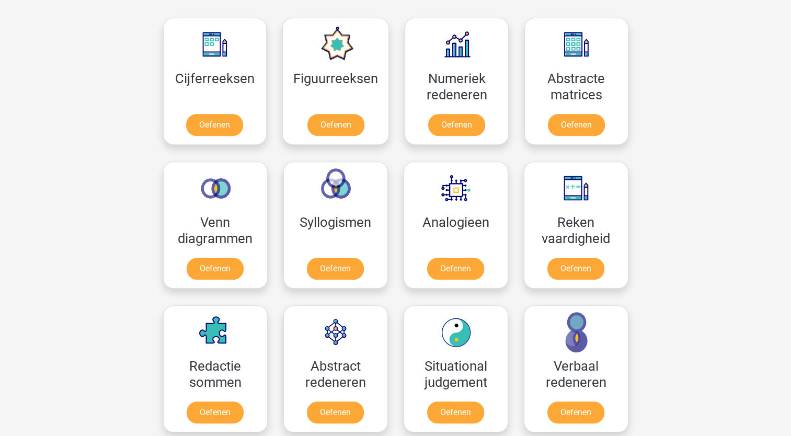
scroll to position [484, 0]
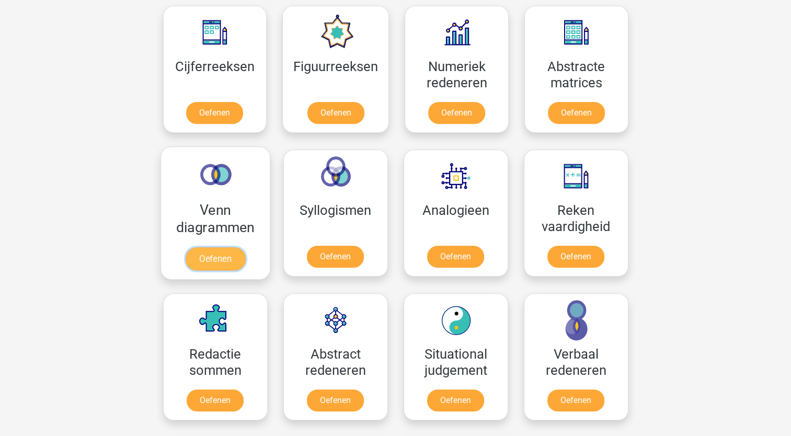
click at [219, 255] on link "Oefenen" at bounding box center [215, 258] width 60 height 23
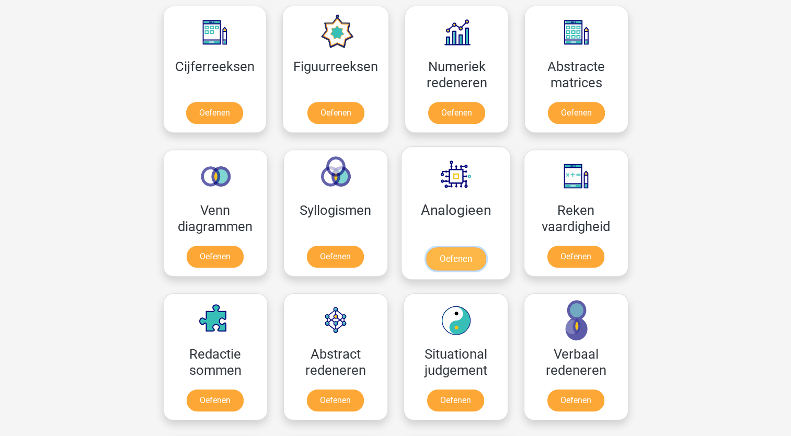
click at [480, 262] on link "Oefenen" at bounding box center [455, 258] width 60 height 23
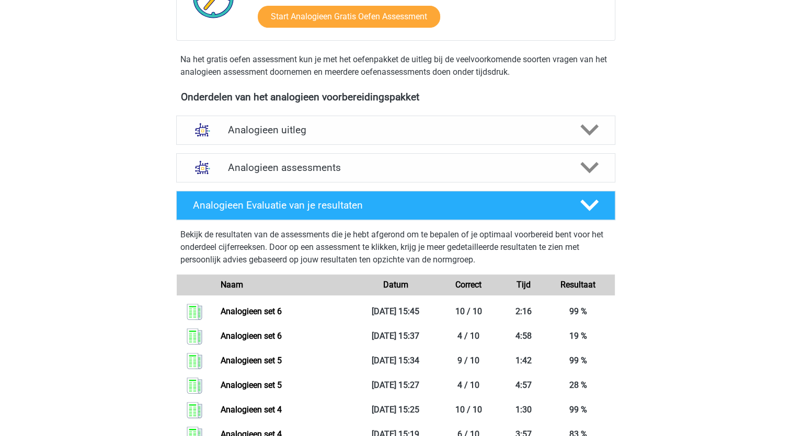
scroll to position [285, 0]
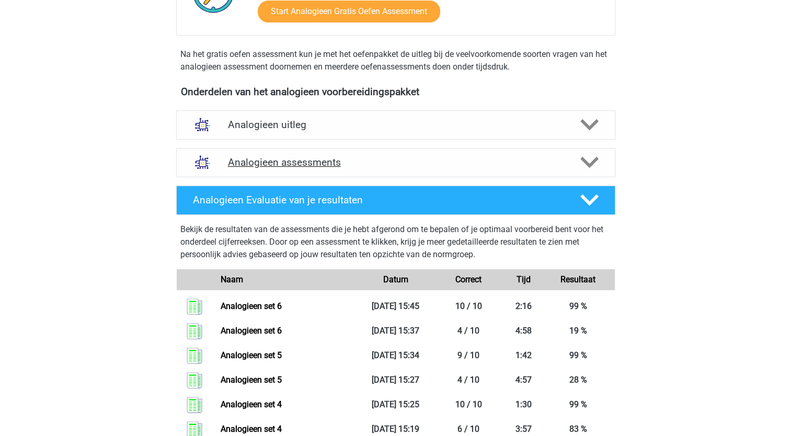
click at [584, 157] on icon at bounding box center [589, 162] width 18 height 18
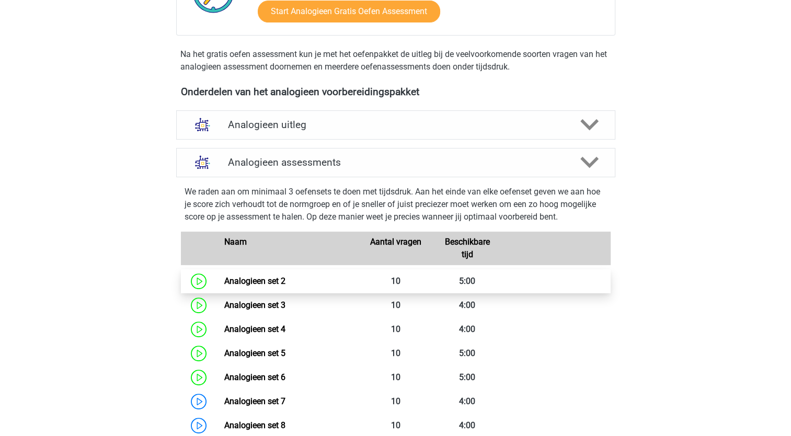
click at [285, 283] on link "Analogieen set 2" at bounding box center [254, 281] width 61 height 10
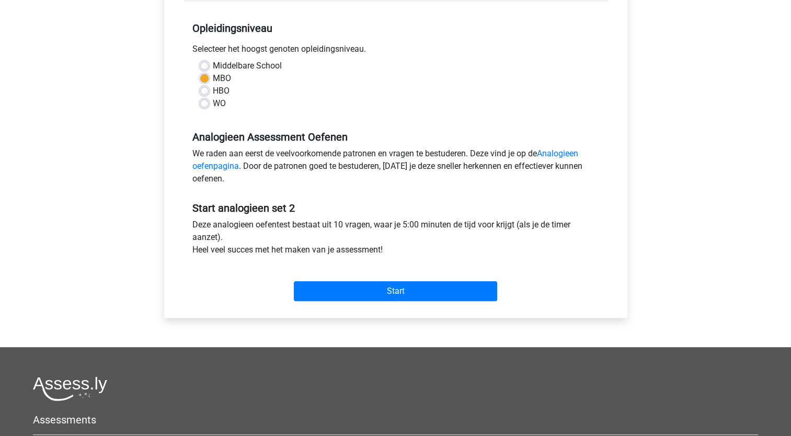
scroll to position [208, 0]
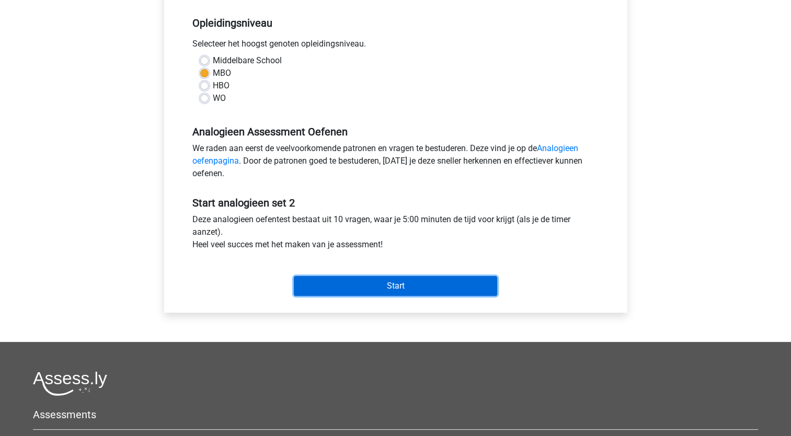
click at [406, 283] on input "Start" at bounding box center [395, 286] width 203 height 20
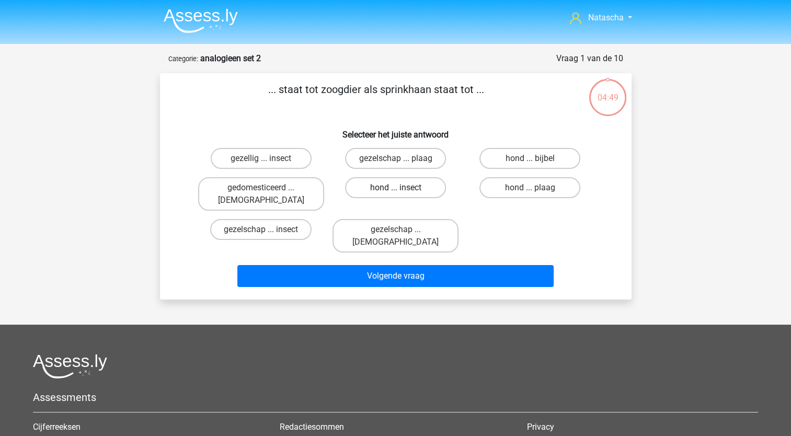
click at [408, 184] on label "hond ... insect" at bounding box center [395, 187] width 101 height 21
click at [402, 188] on input "hond ... insect" at bounding box center [398, 191] width 7 height 7
radio input "true"
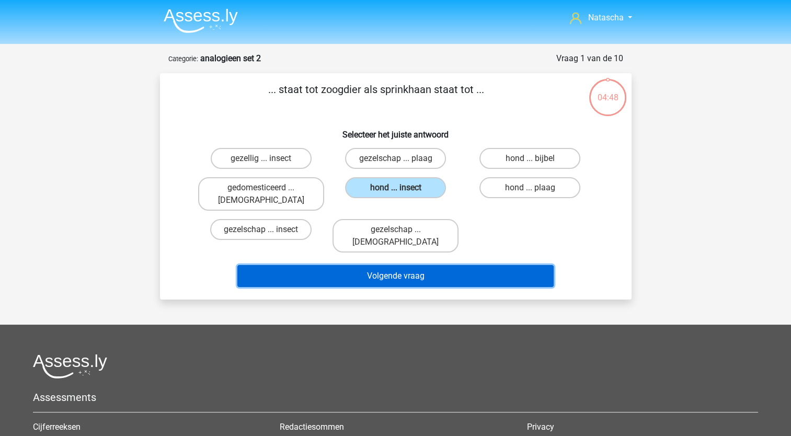
click at [362, 265] on button "Volgende vraag" at bounding box center [395, 276] width 316 height 22
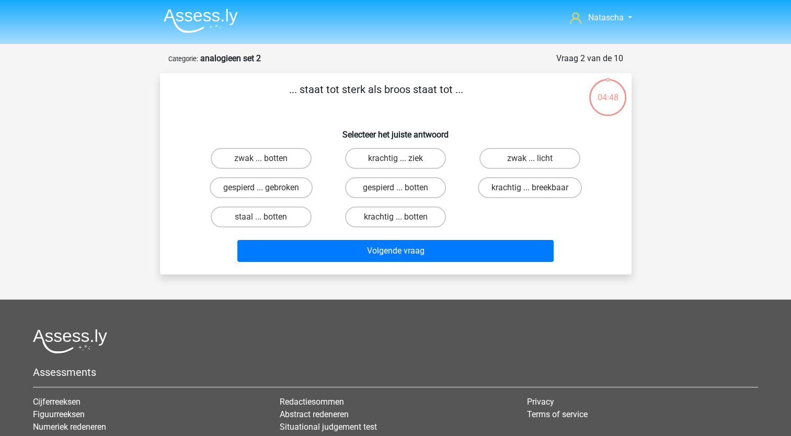
scroll to position [52, 0]
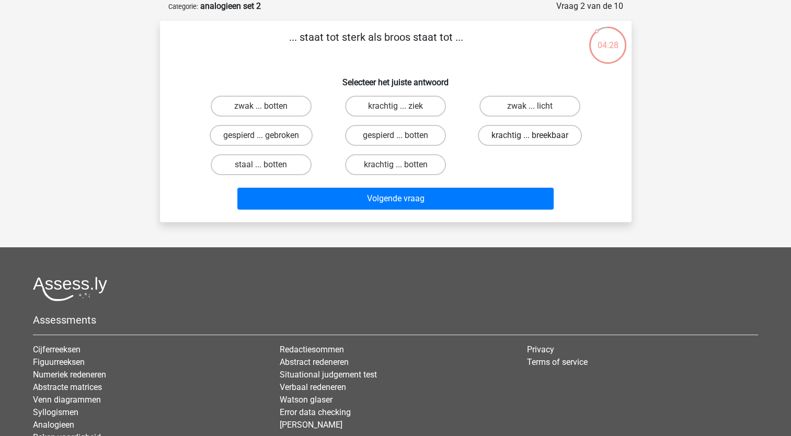
click at [533, 131] on label "krachtig ... breekbaar" at bounding box center [530, 135] width 104 height 21
click at [533, 135] on input "krachtig ... breekbaar" at bounding box center [533, 138] width 7 height 7
radio input "true"
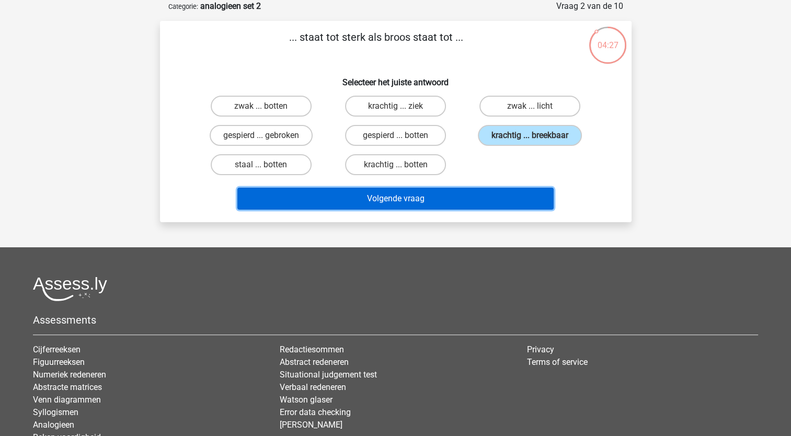
click at [393, 195] on button "Volgende vraag" at bounding box center [395, 199] width 316 height 22
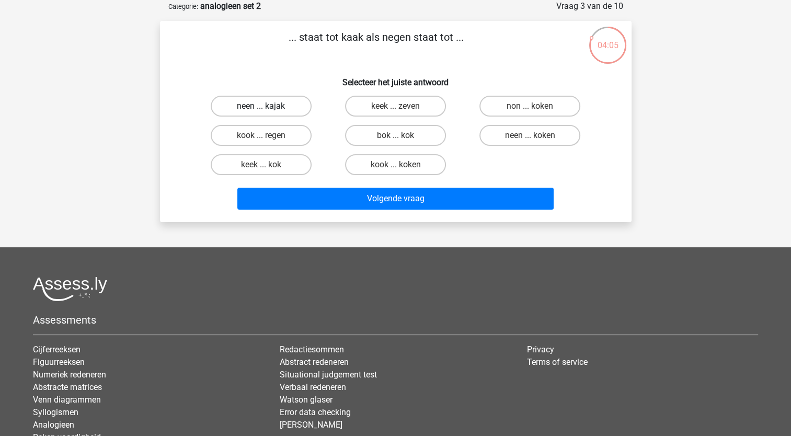
click at [257, 107] on label "neen ... kajak" at bounding box center [261, 106] width 101 height 21
click at [261, 107] on input "neen ... kajak" at bounding box center [264, 109] width 7 height 7
radio input "true"
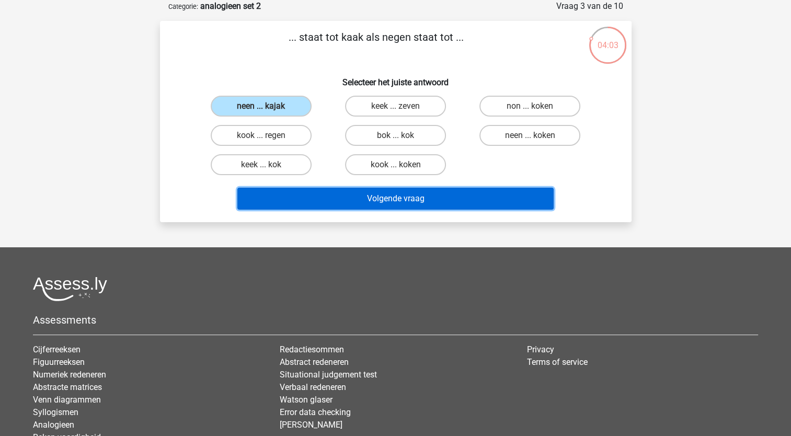
click at [291, 198] on button "Volgende vraag" at bounding box center [395, 199] width 316 height 22
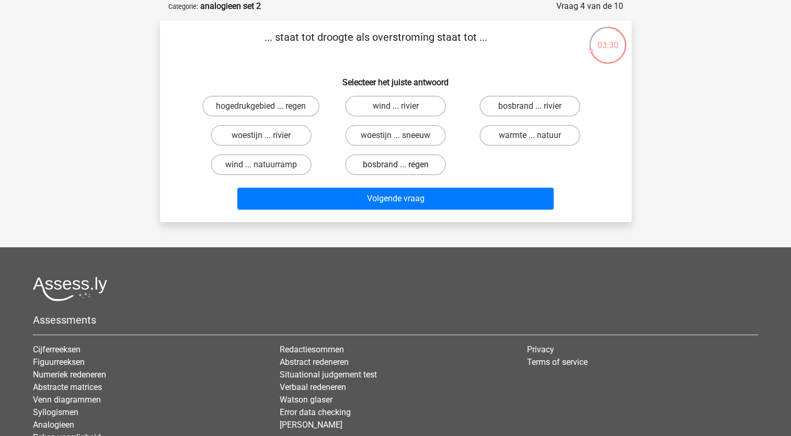
click at [373, 169] on label "bosbrand ... regen" at bounding box center [395, 164] width 101 height 21
click at [395, 169] on input "bosbrand ... regen" at bounding box center [398, 168] width 7 height 7
radio input "true"
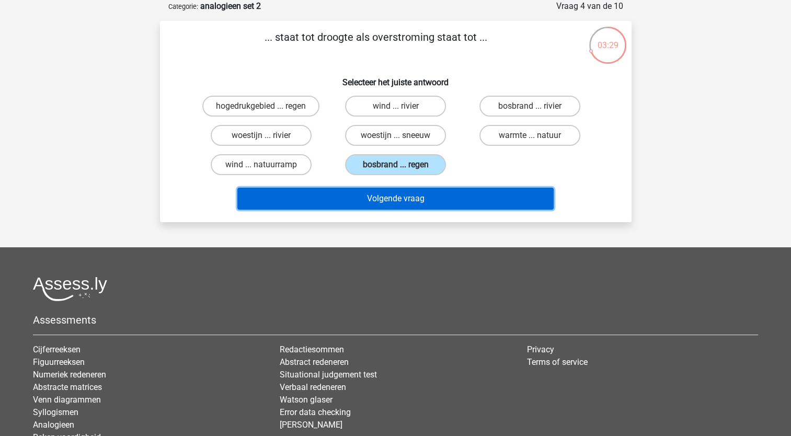
click at [365, 198] on button "Volgende vraag" at bounding box center [395, 199] width 316 height 22
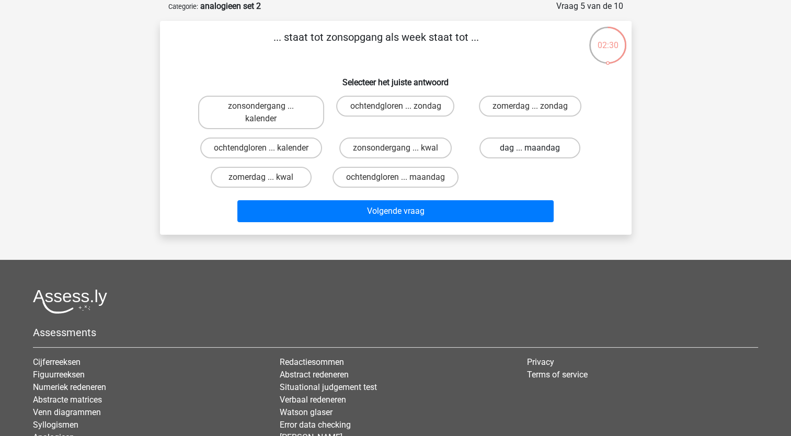
click at [503, 149] on label "dag ... maandag" at bounding box center [529, 147] width 101 height 21
click at [530, 149] on input "dag ... maandag" at bounding box center [533, 151] width 7 height 7
radio input "true"
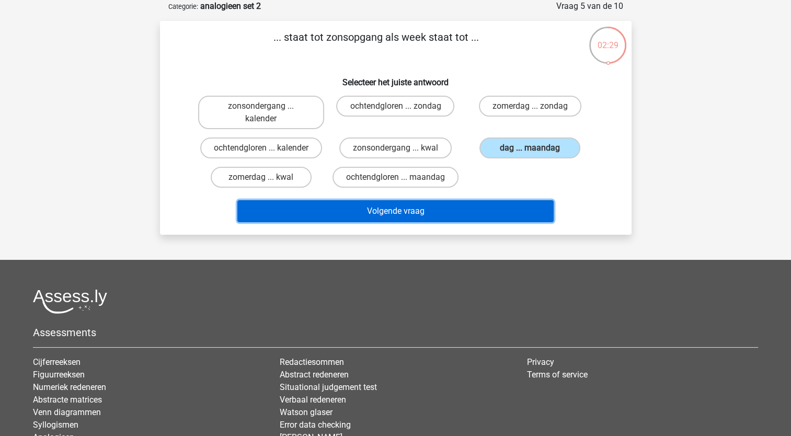
click at [454, 210] on button "Volgende vraag" at bounding box center [395, 211] width 316 height 22
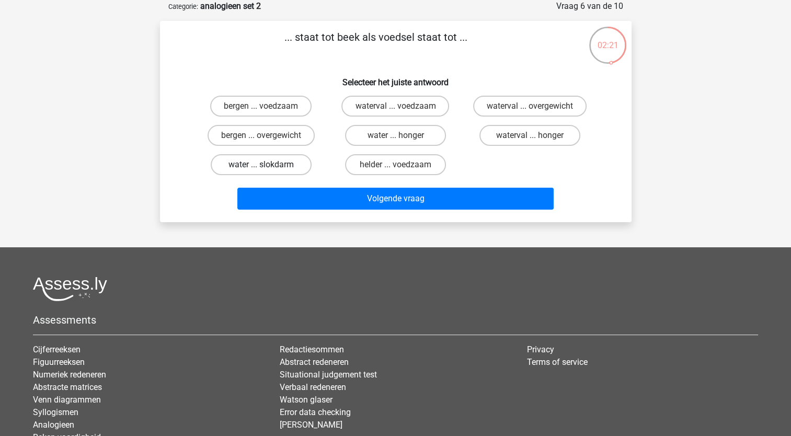
click at [253, 166] on label "water ... slokdarm" at bounding box center [261, 164] width 101 height 21
click at [261, 166] on input "water ... slokdarm" at bounding box center [264, 168] width 7 height 7
radio input "true"
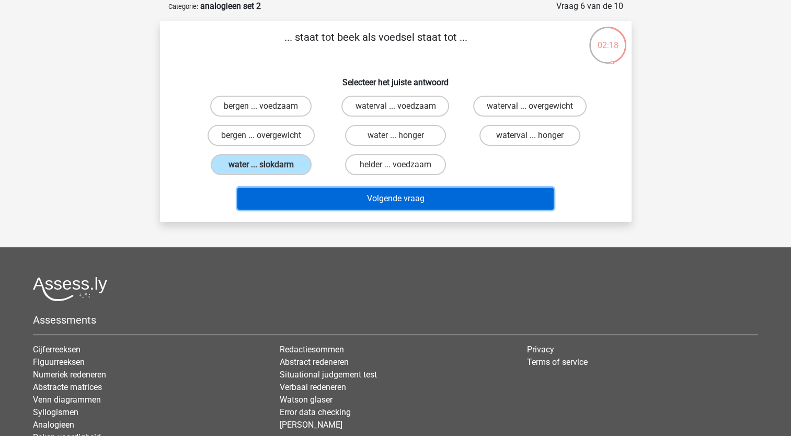
click at [295, 207] on button "Volgende vraag" at bounding box center [395, 199] width 316 height 22
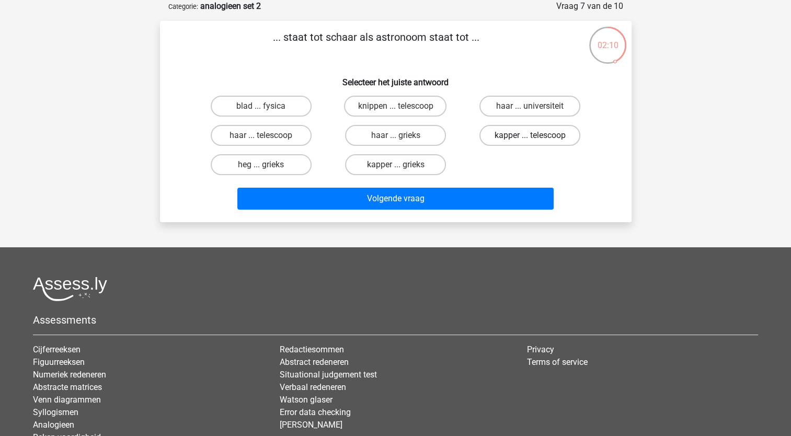
click at [504, 137] on label "kapper ... telescoop" at bounding box center [529, 135] width 101 height 21
click at [530, 137] on input "kapper ... telescoop" at bounding box center [533, 138] width 7 height 7
radio input "true"
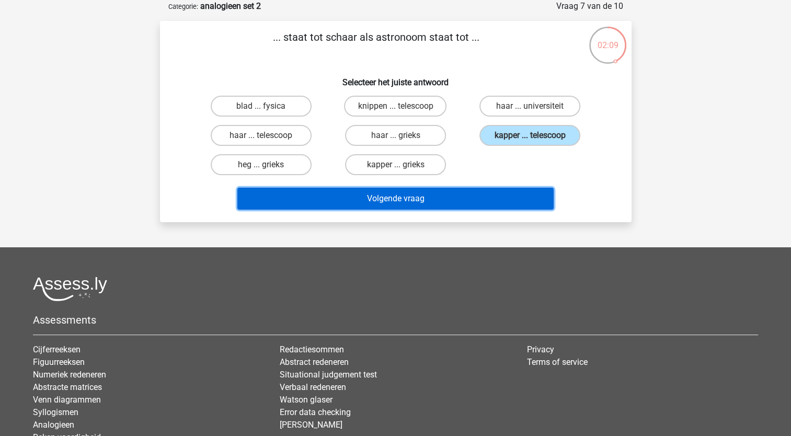
click at [466, 189] on button "Volgende vraag" at bounding box center [395, 199] width 316 height 22
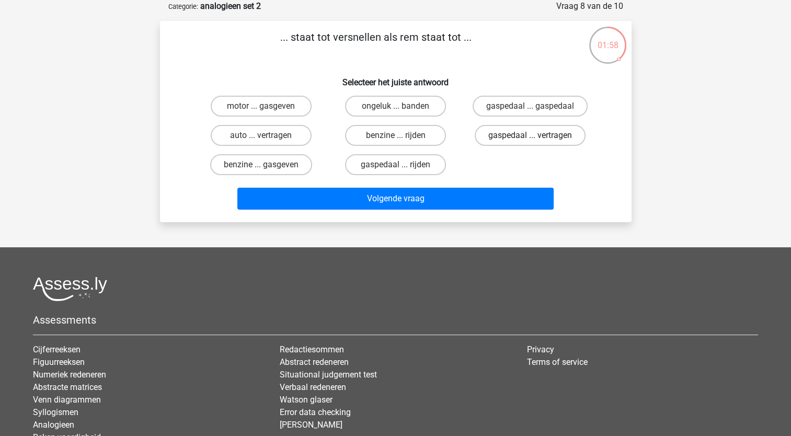
click at [484, 141] on label "gaspedaal ... vertragen" at bounding box center [530, 135] width 111 height 21
click at [530, 141] on input "gaspedaal ... vertragen" at bounding box center [533, 138] width 7 height 7
radio input "true"
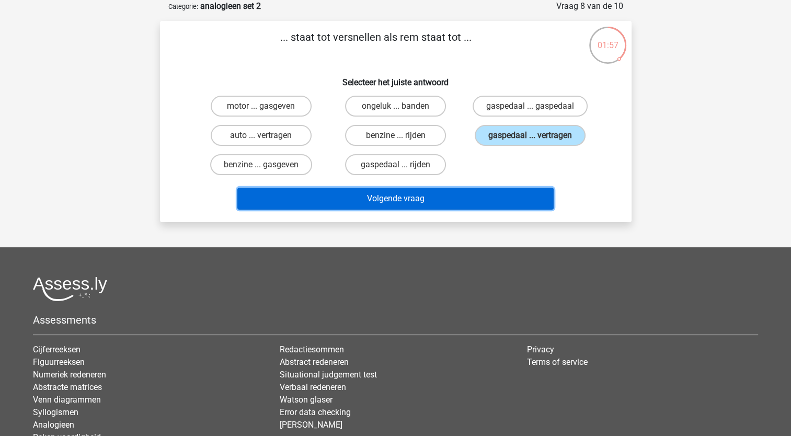
click at [438, 201] on button "Volgende vraag" at bounding box center [395, 199] width 316 height 22
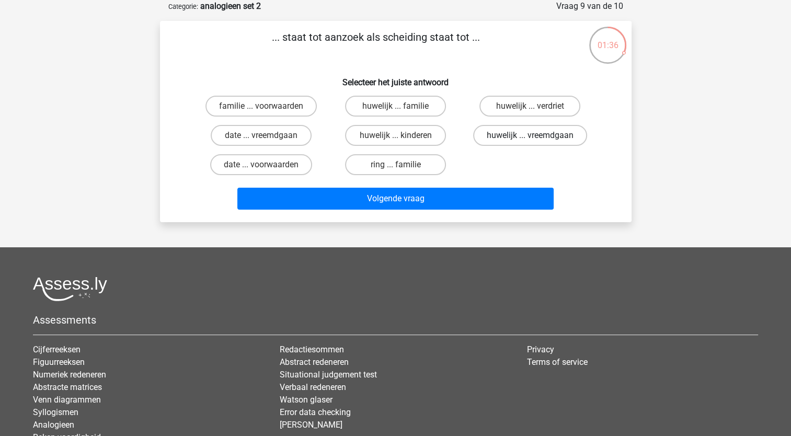
click at [499, 139] on label "huwelijk ... vreemdgaan" at bounding box center [530, 135] width 114 height 21
click at [530, 139] on input "huwelijk ... vreemdgaan" at bounding box center [533, 138] width 7 height 7
radio input "true"
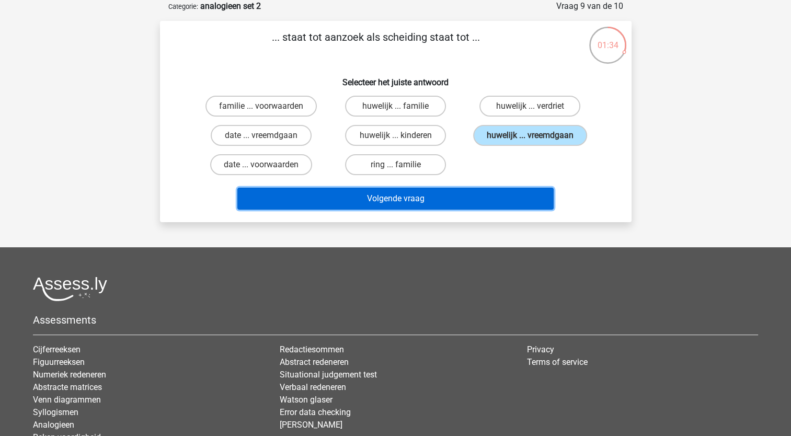
click at [431, 200] on button "Volgende vraag" at bounding box center [395, 199] width 316 height 22
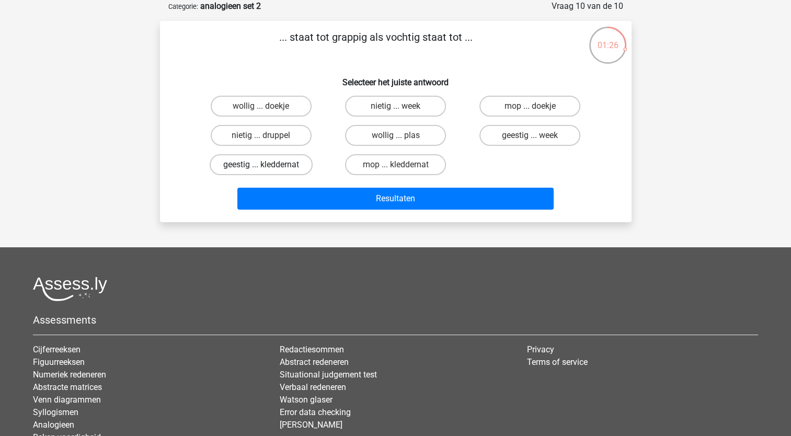
click at [258, 164] on label "geestig ... kleddernat" at bounding box center [261, 164] width 103 height 21
click at [261, 165] on input "geestig ... kleddernat" at bounding box center [264, 168] width 7 height 7
radio input "true"
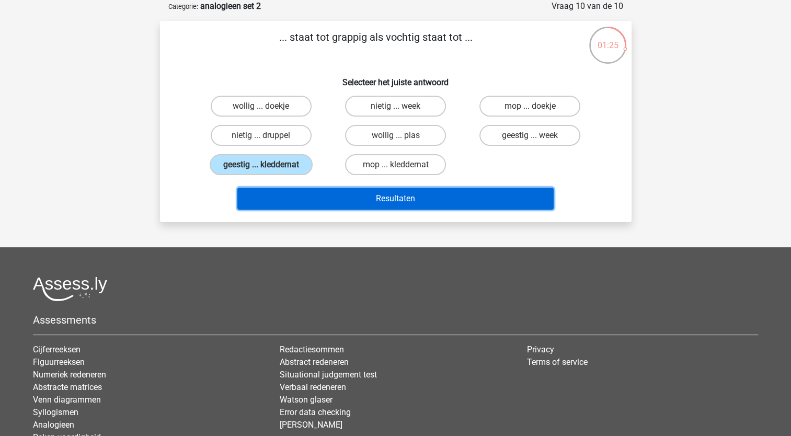
click at [276, 195] on button "Resultaten" at bounding box center [395, 199] width 316 height 22
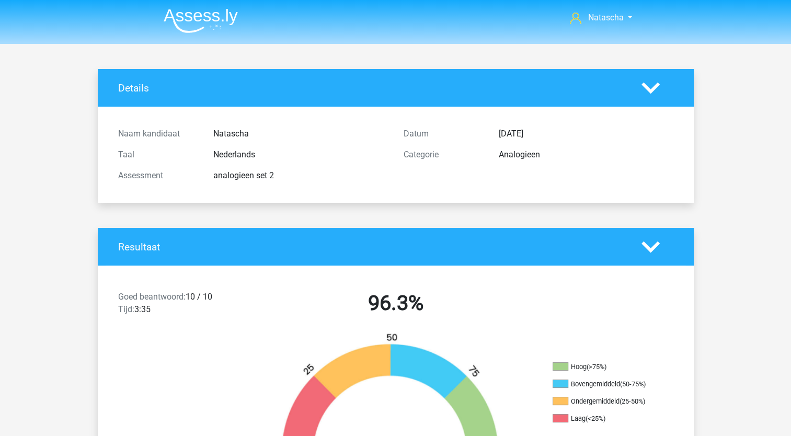
click at [202, 18] on img at bounding box center [201, 20] width 74 height 25
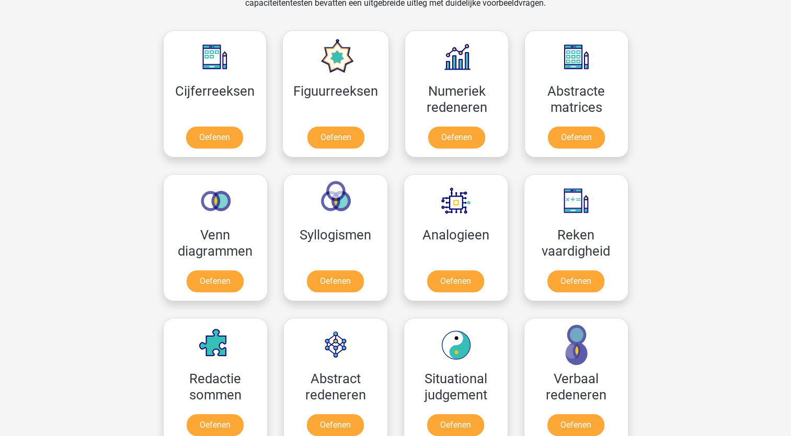
scroll to position [467, 0]
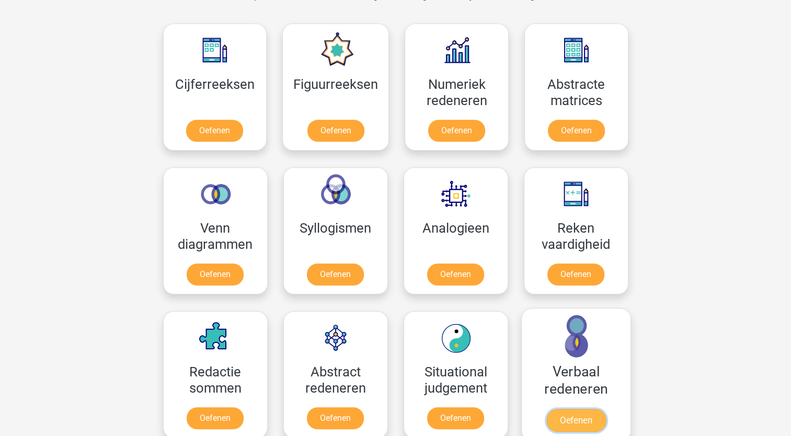
click at [574, 409] on link "Oefenen" at bounding box center [576, 420] width 60 height 23
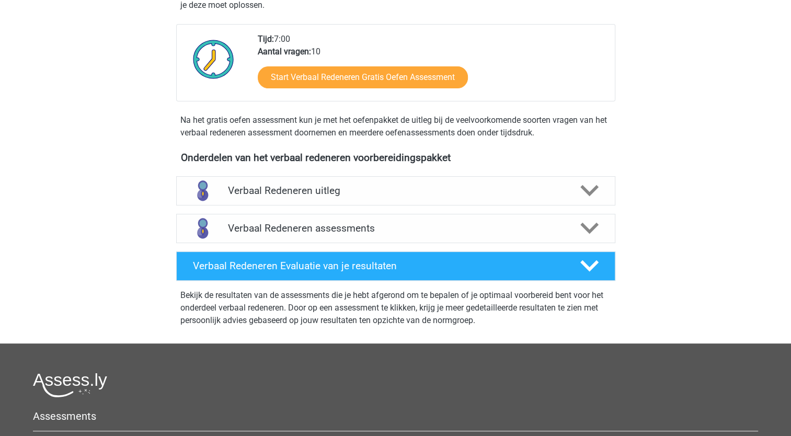
scroll to position [232, 0]
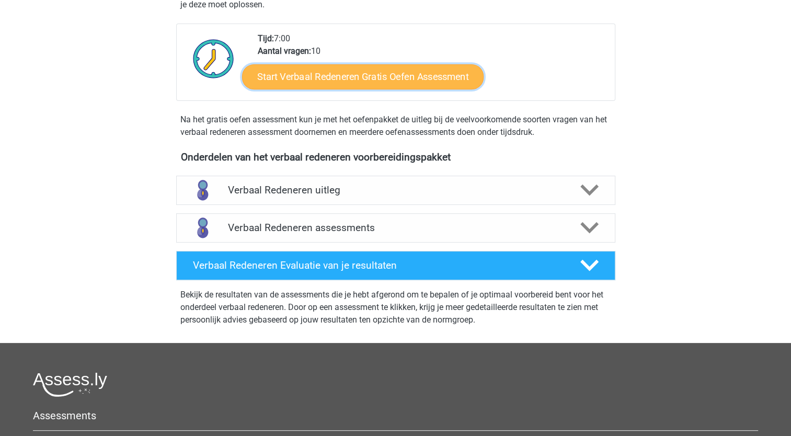
click at [354, 77] on link "Start Verbaal Redeneren Gratis Oefen Assessment" at bounding box center [362, 76] width 241 height 25
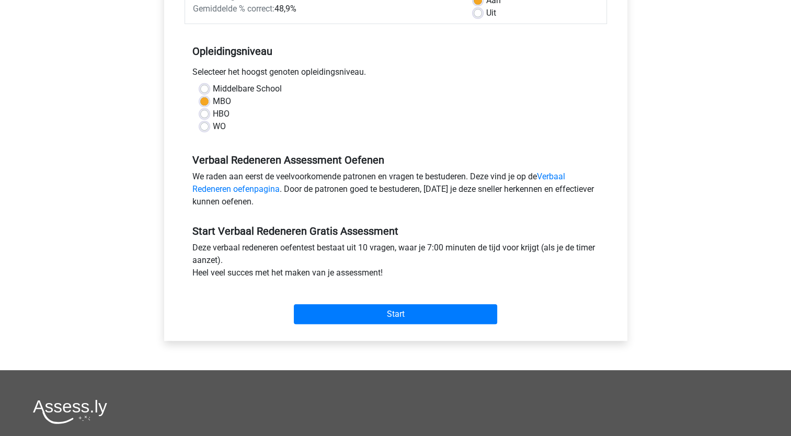
scroll to position [185, 0]
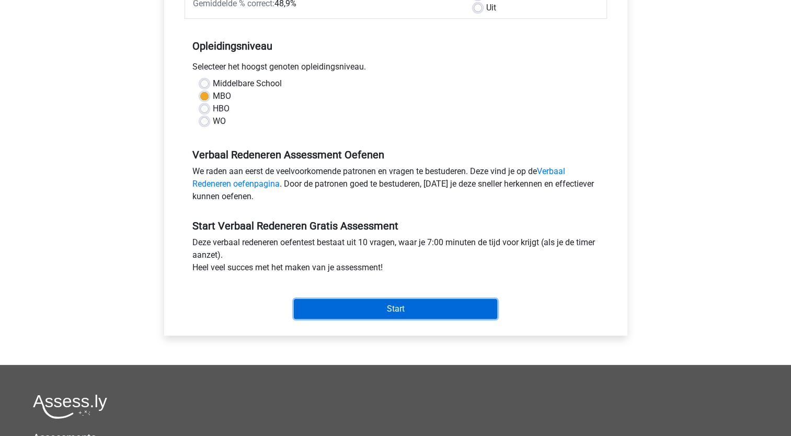
click at [441, 309] on input "Start" at bounding box center [395, 309] width 203 height 20
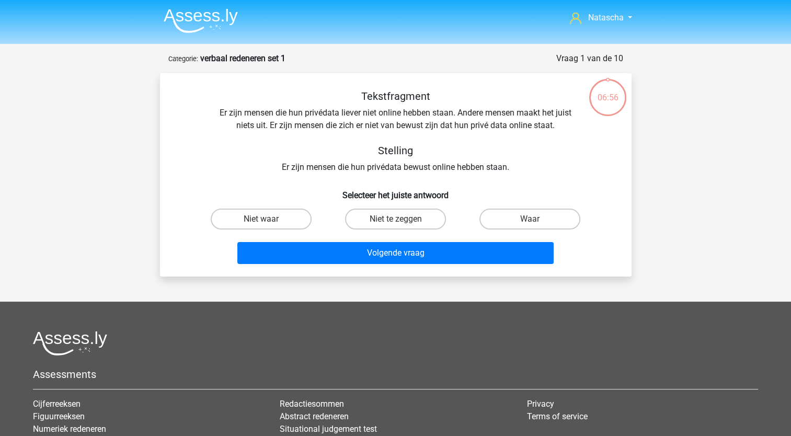
click at [205, 13] on img at bounding box center [201, 20] width 74 height 25
